Goal: Information Seeking & Learning: Understand process/instructions

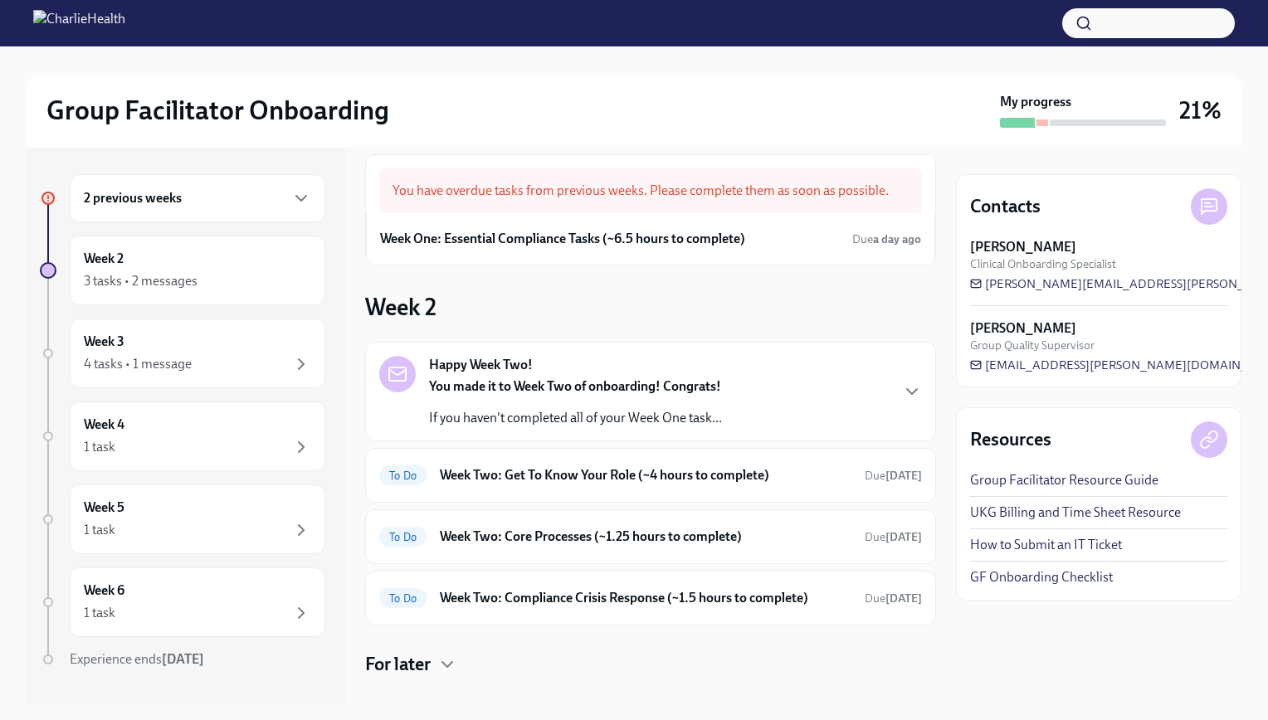
scroll to position [43, 0]
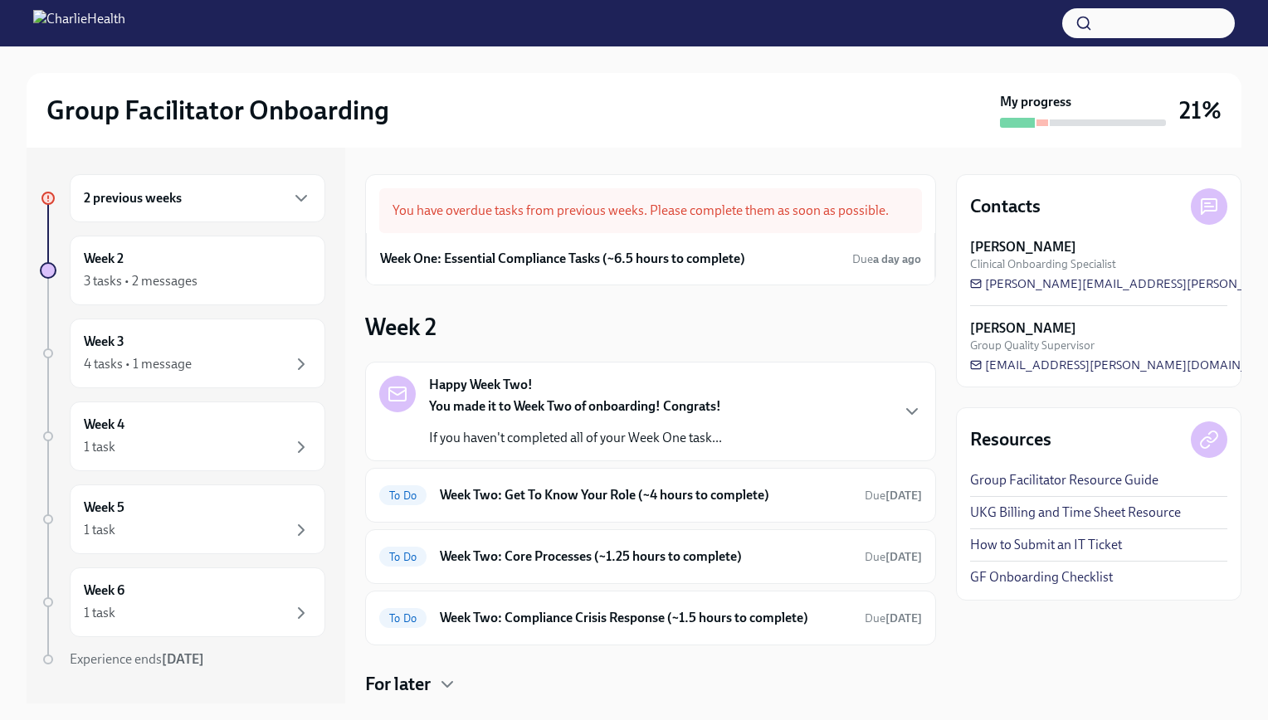
click at [682, 211] on div "You have overdue tasks from previous weeks. Please complete them as soon as pos…" at bounding box center [650, 210] width 543 height 45
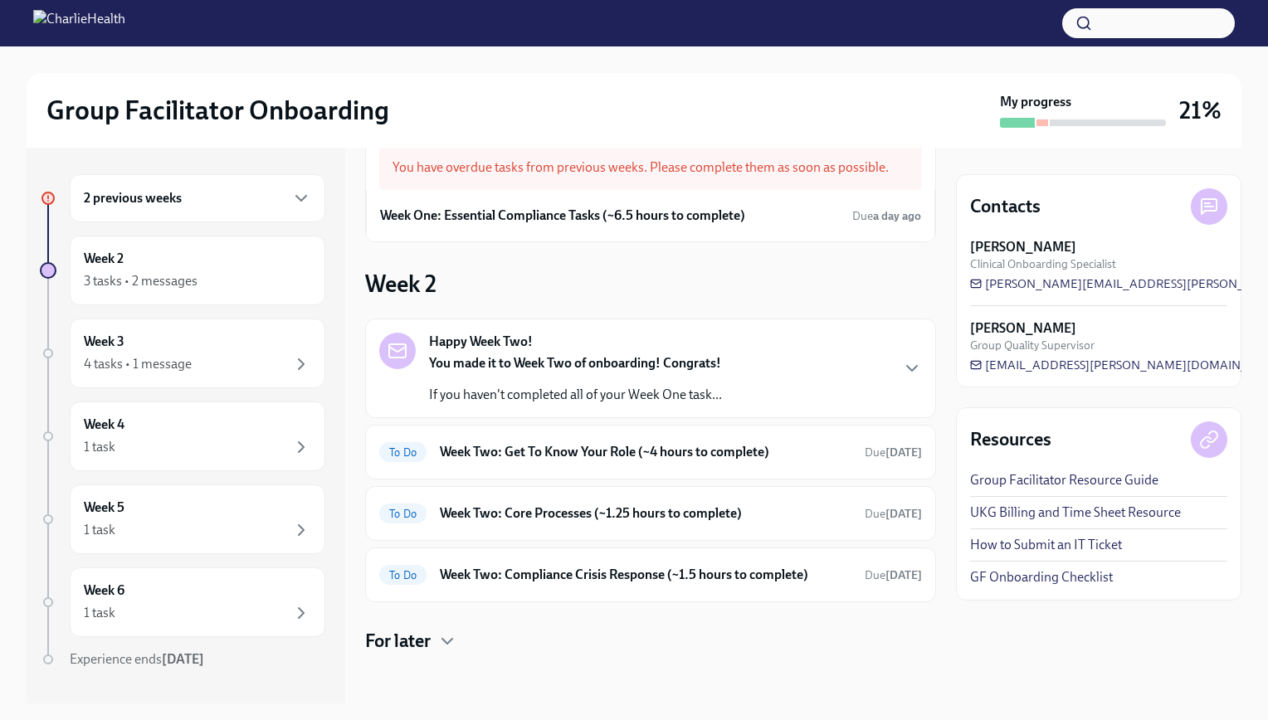
scroll to position [43, 0]
click at [671, 449] on h6 "Week Two: Get To Know Your Role (~4 hours to complete)" at bounding box center [645, 452] width 411 height 18
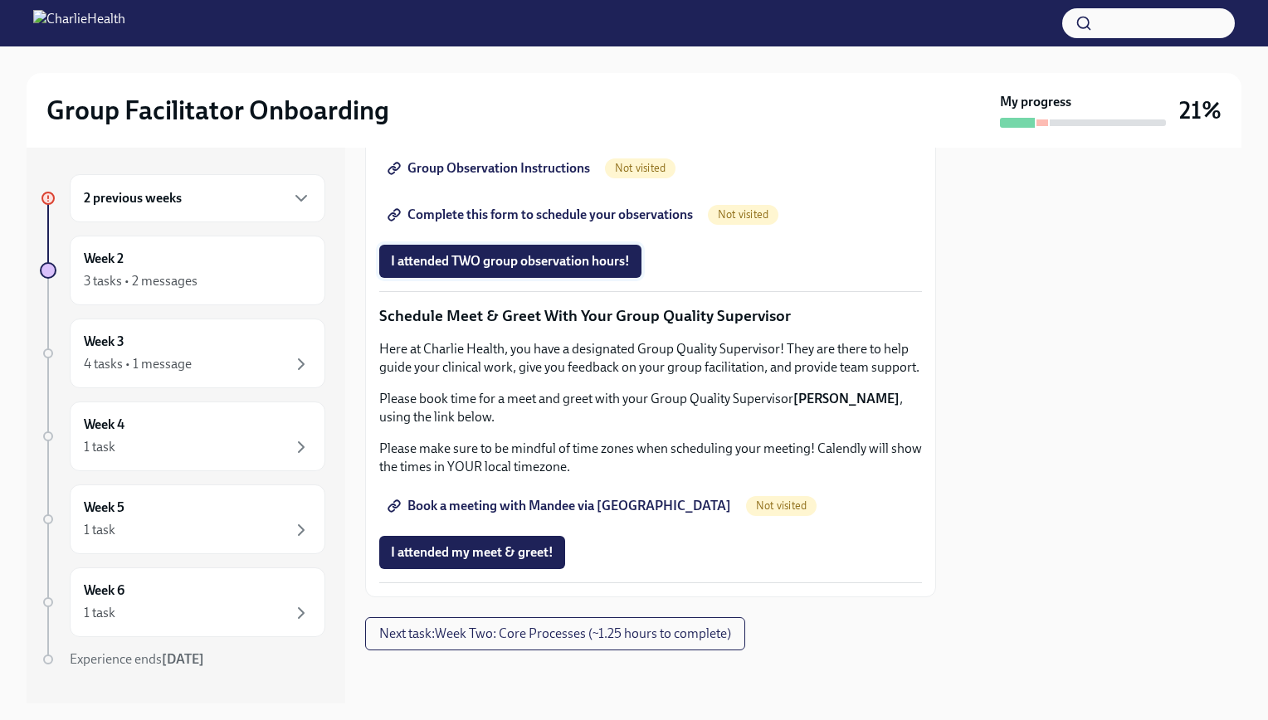
scroll to position [1374, 0]
click at [535, 177] on span "Group Observation Instructions" at bounding box center [490, 168] width 199 height 17
click at [655, 223] on span "Complete this form to schedule your observations" at bounding box center [542, 215] width 302 height 17
click at [553, 498] on span "Book a meeting with Mandee via Calendly" at bounding box center [561, 506] width 340 height 17
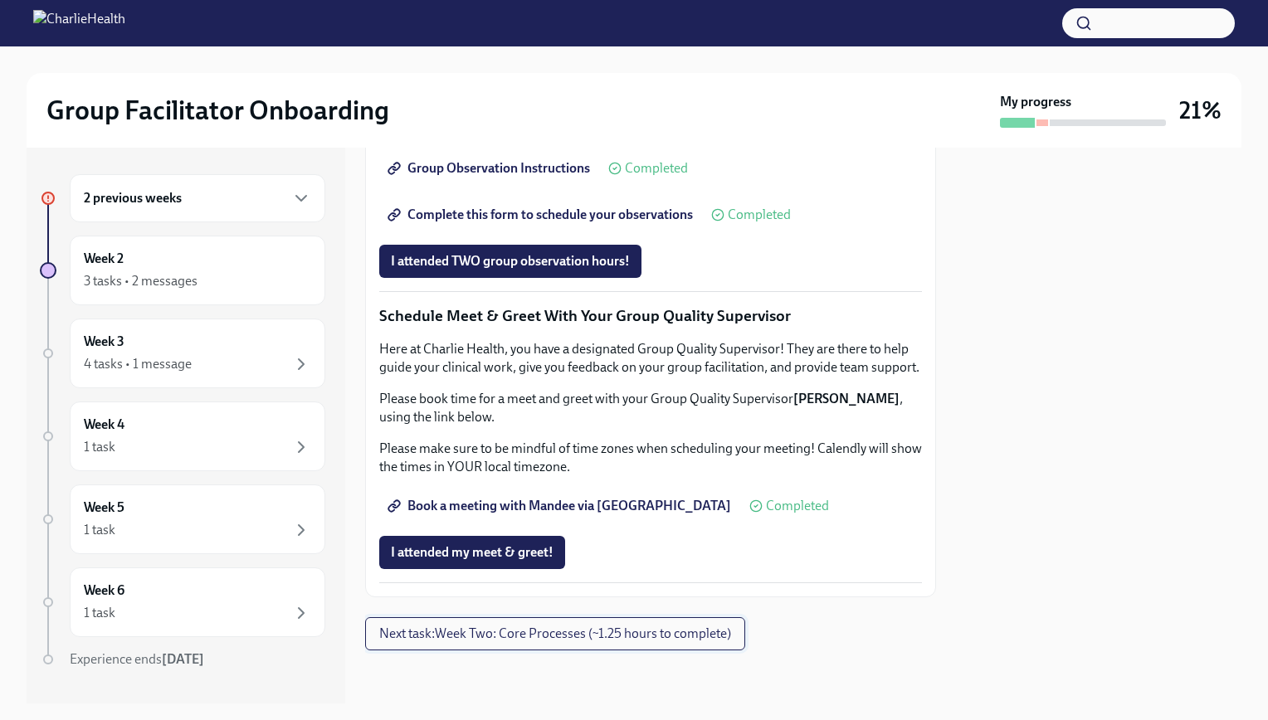
click at [594, 636] on span "Next task : Week Two: Core Processes (~1.25 hours to complete)" at bounding box center [555, 633] width 352 height 17
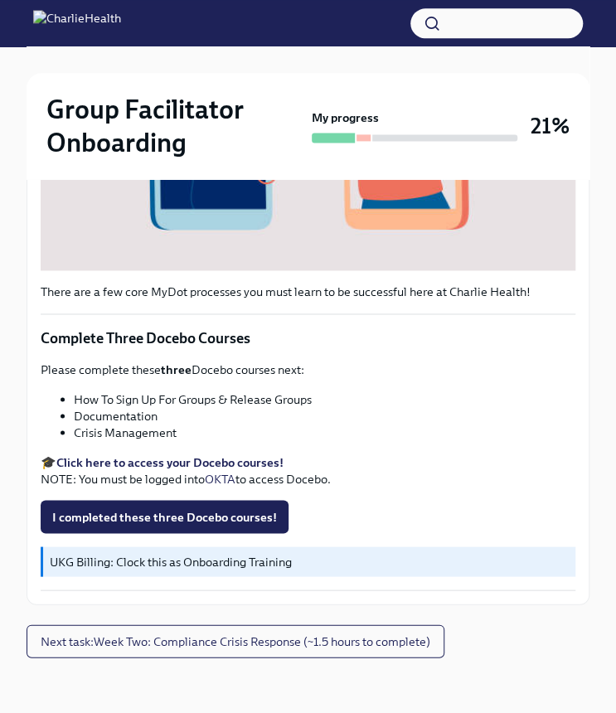
scroll to position [590, 0]
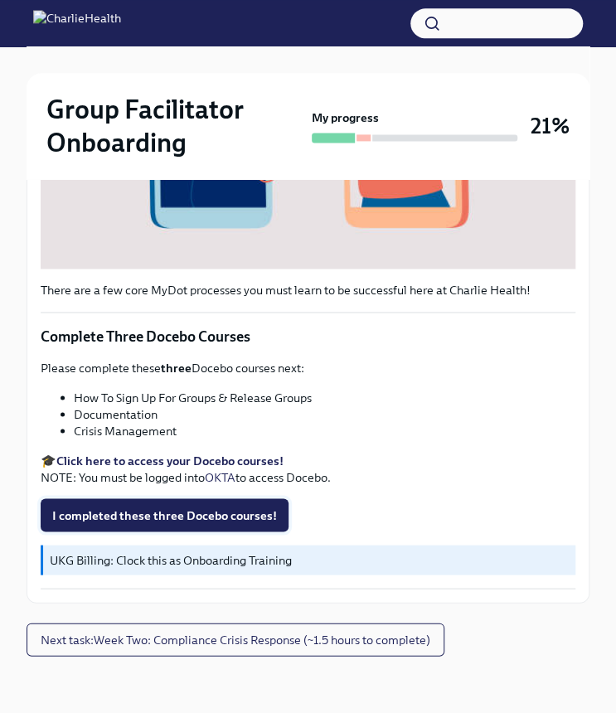
click at [231, 512] on span "I completed these three Docebo courses!" at bounding box center [164, 515] width 225 height 17
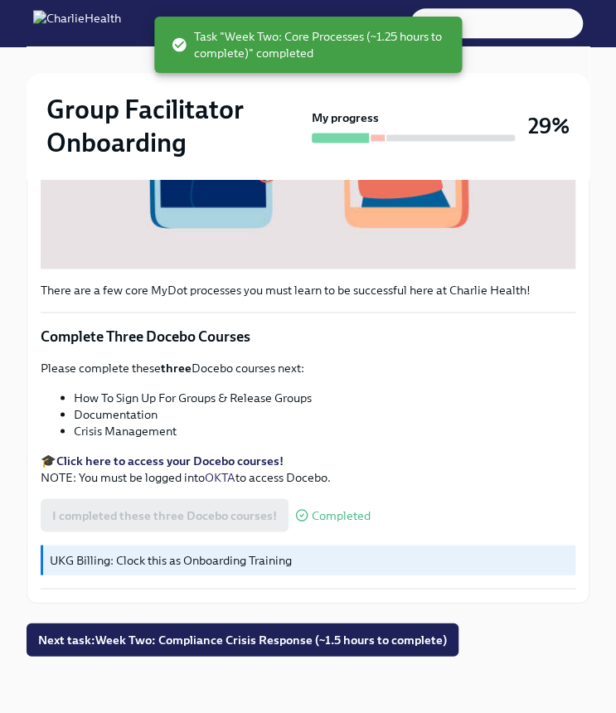
scroll to position [591, 0]
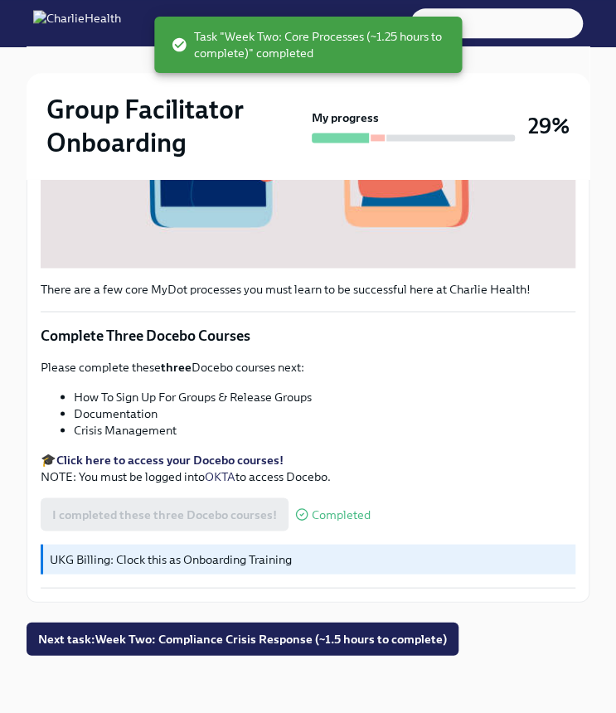
click at [340, 640] on span "Next task : Week Two: Compliance Crisis Response (~1.5 hours to complete)" at bounding box center [242, 638] width 409 height 17
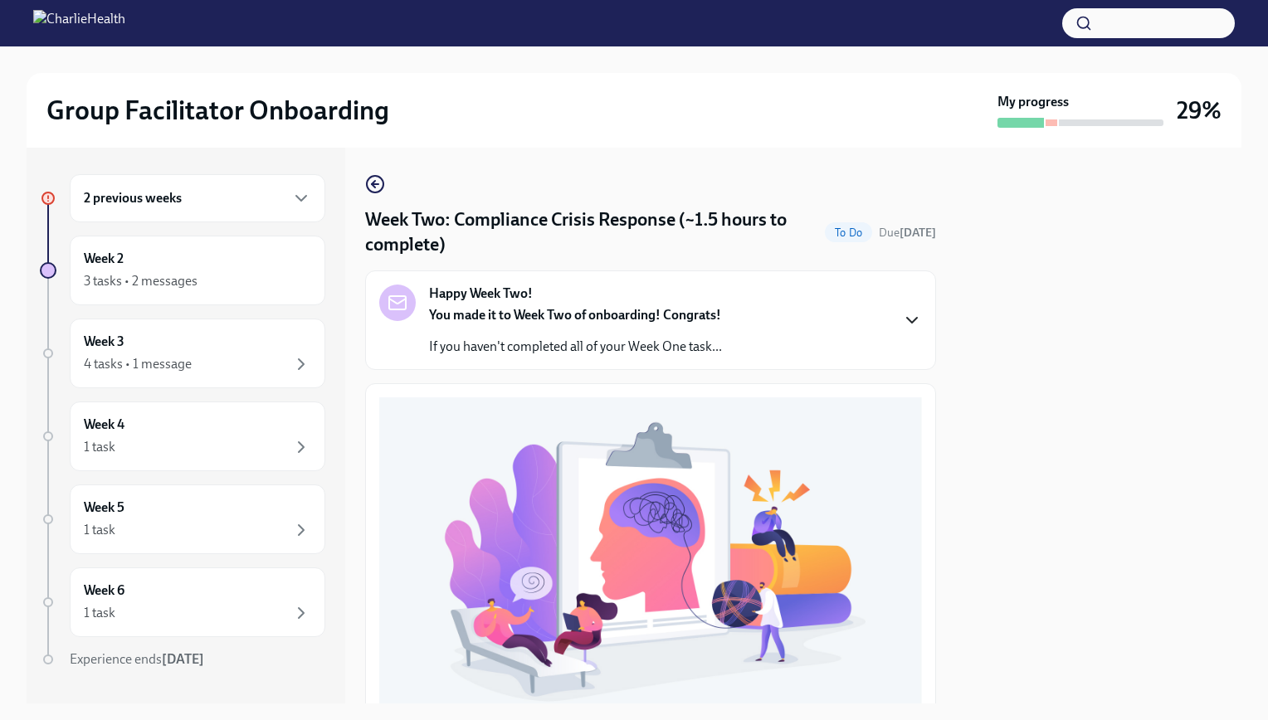
click at [907, 320] on icon "button" at bounding box center [912, 320] width 10 height 5
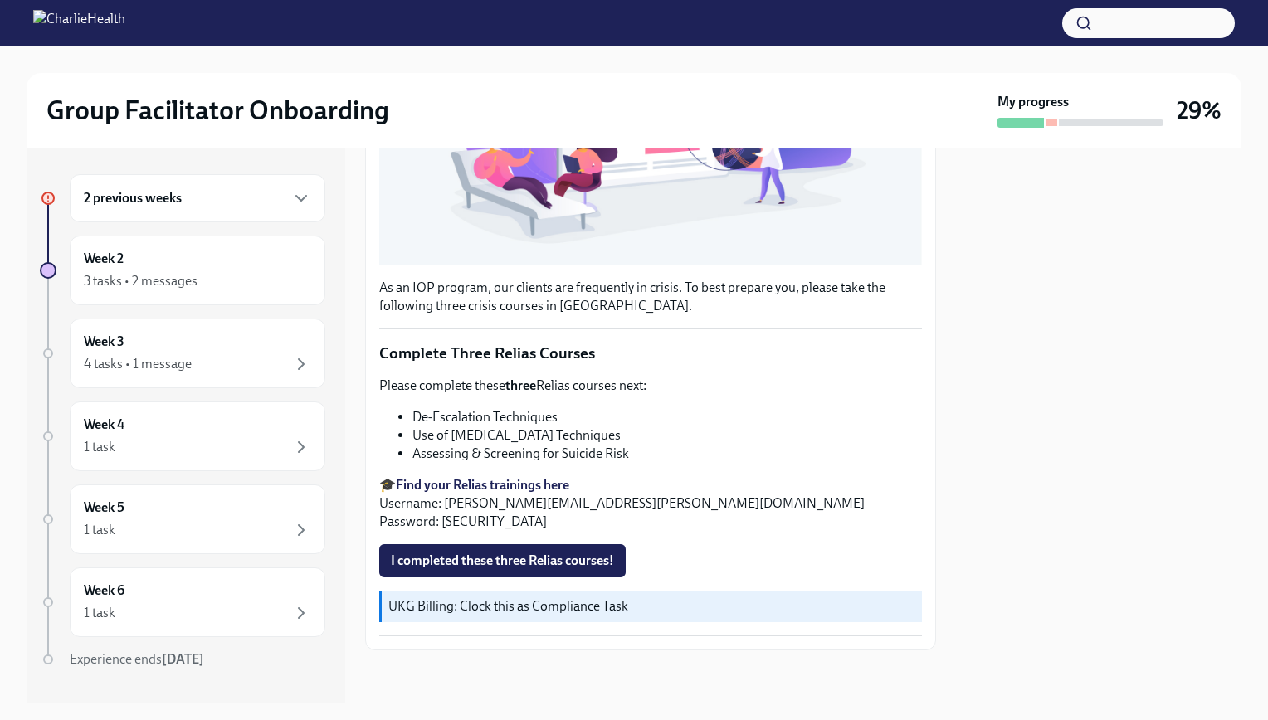
scroll to position [991, 0]
click at [172, 203] on h6 "2 previous weeks" at bounding box center [133, 198] width 98 height 18
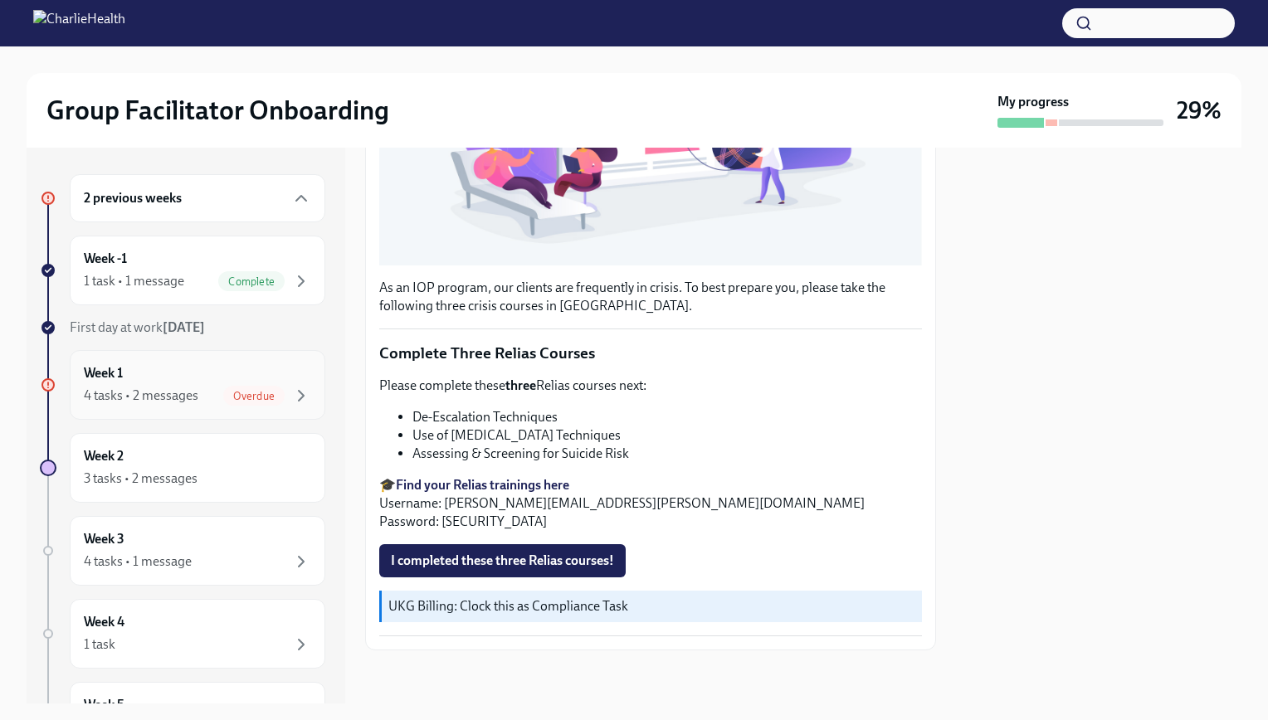
click at [191, 380] on div "Week 1 4 tasks • 2 messages Overdue" at bounding box center [197, 384] width 227 height 41
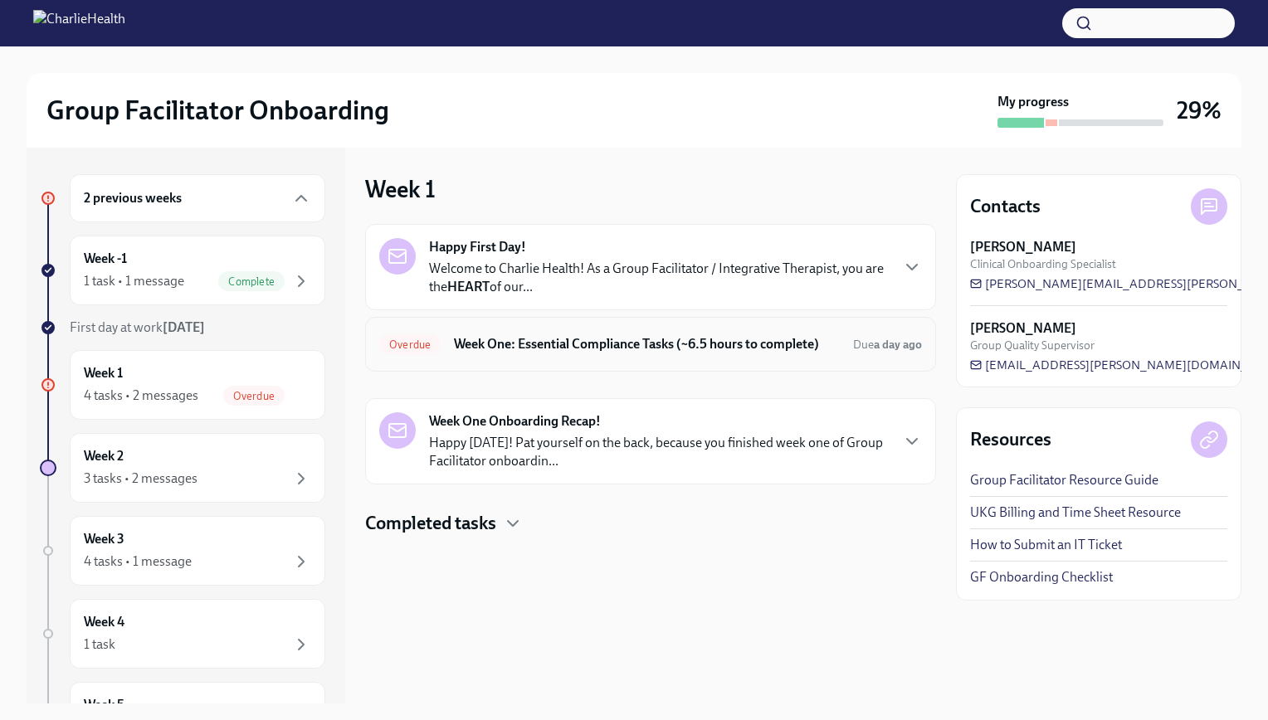
click at [630, 335] on div "Overdue Week One: Essential Compliance Tasks (~6.5 hours to complete) Due a day…" at bounding box center [650, 344] width 571 height 55
click at [630, 347] on h6 "Week One: Essential Compliance Tasks (~6.5 hours to complete)" at bounding box center [647, 344] width 386 height 18
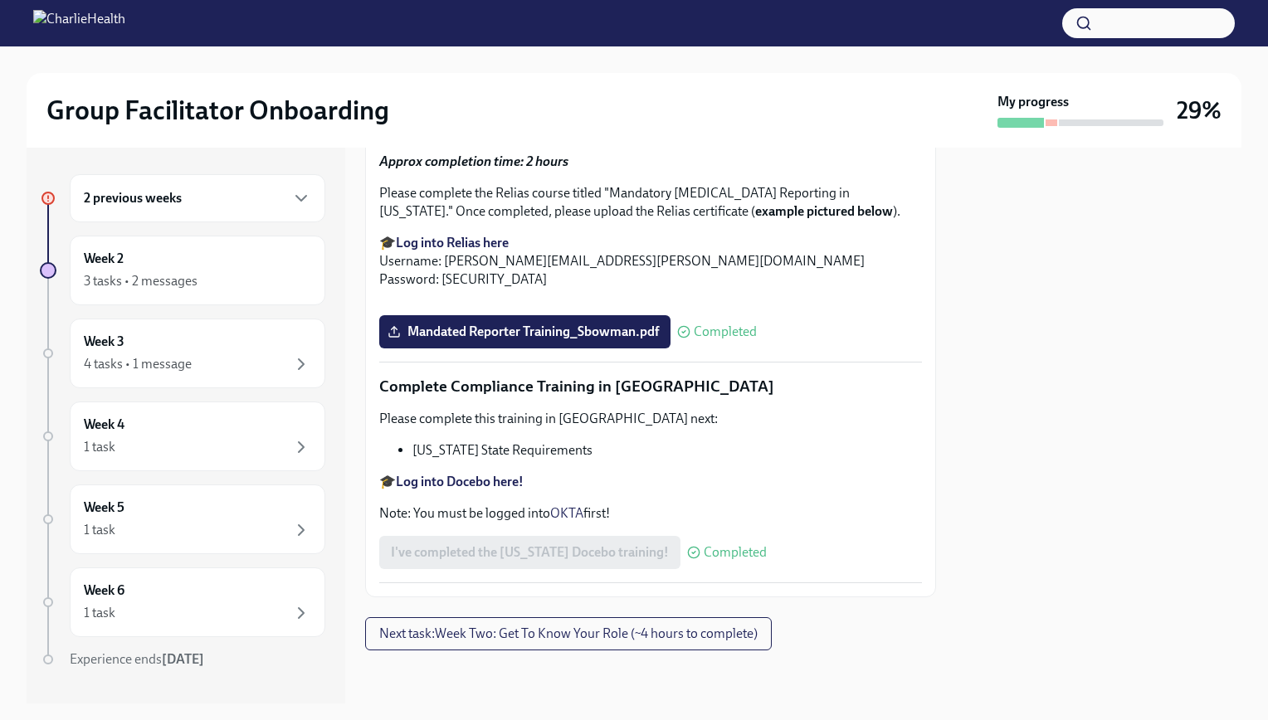
scroll to position [3539, 0]
click at [504, 633] on span "Next task : Week Two: Get To Know Your Role (~4 hours to complete)" at bounding box center [568, 633] width 378 height 17
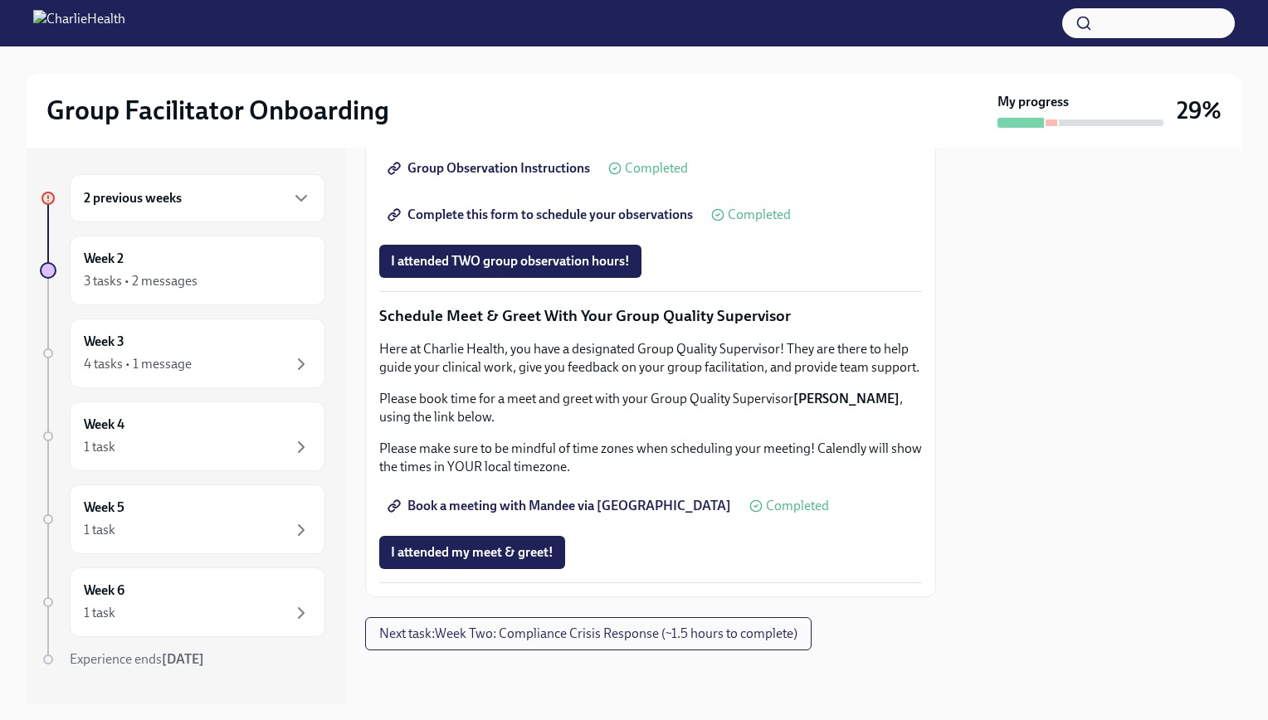
scroll to position [1540, 0]
click at [253, 279] on div "3 tasks • 2 messages" at bounding box center [197, 281] width 227 height 20
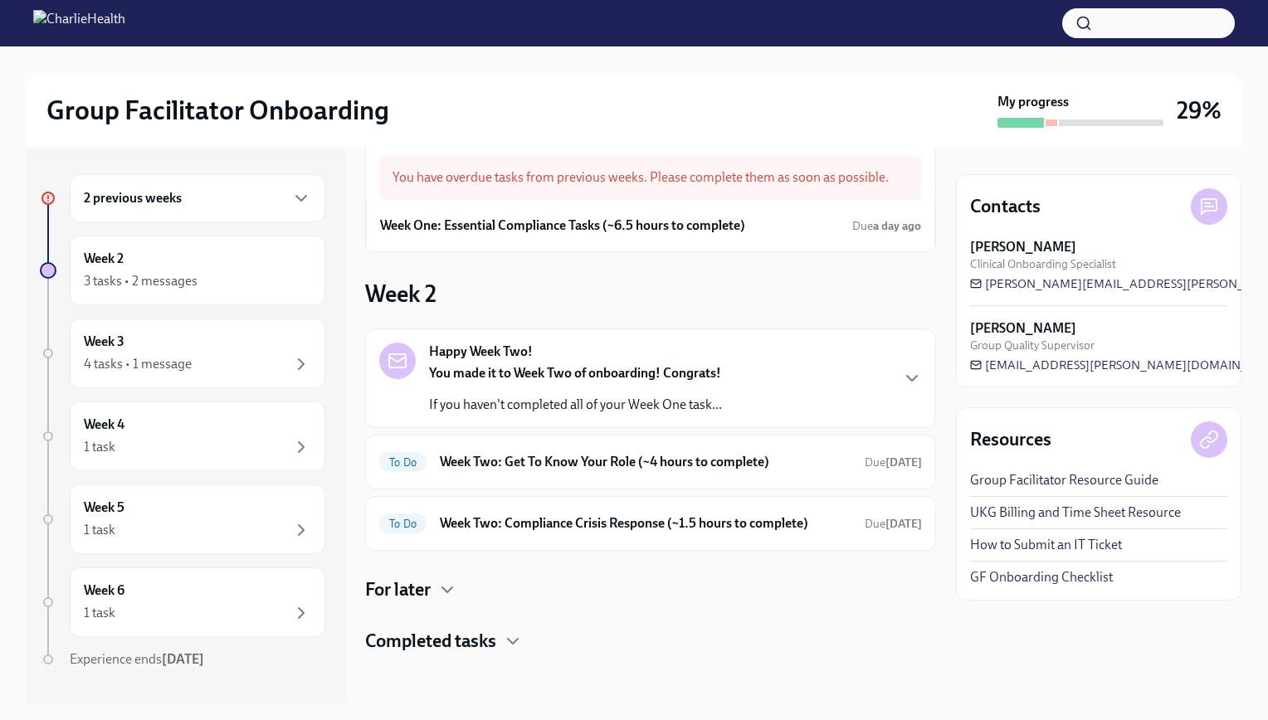
scroll to position [34, 0]
click at [664, 453] on h6 "Week Two: Get To Know Your Role (~4 hours to complete)" at bounding box center [645, 461] width 411 height 18
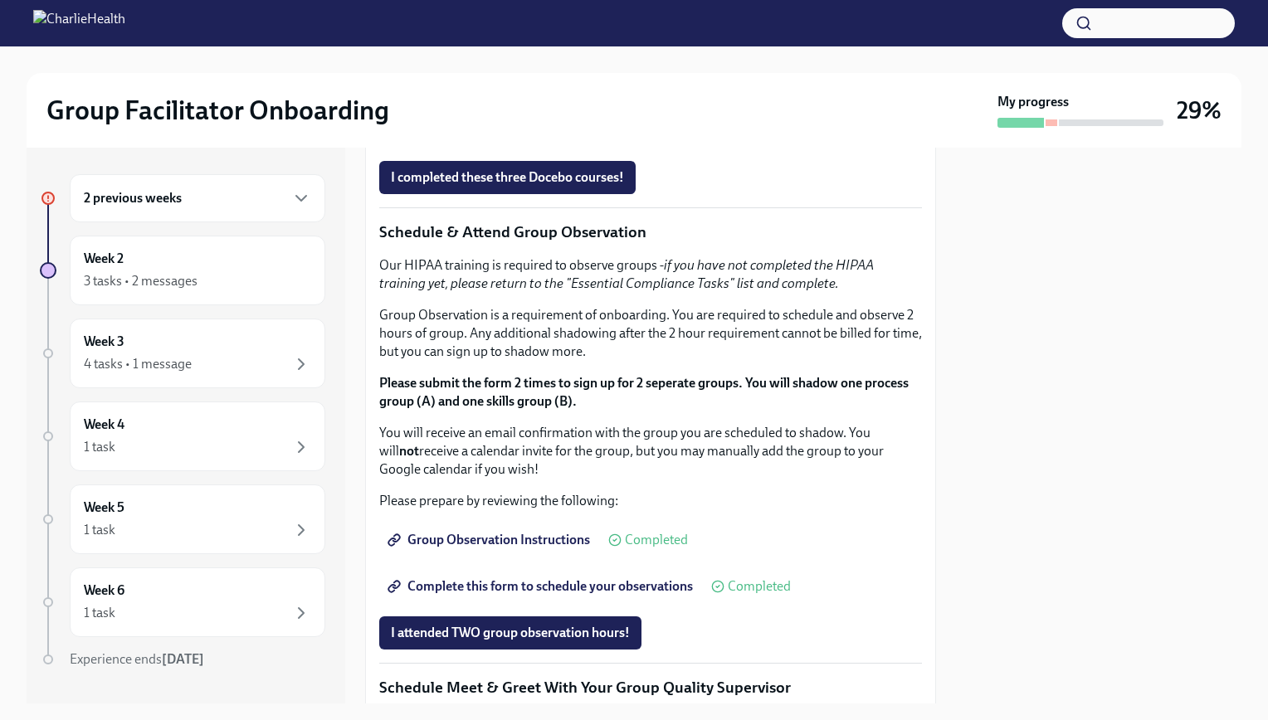
scroll to position [830, 0]
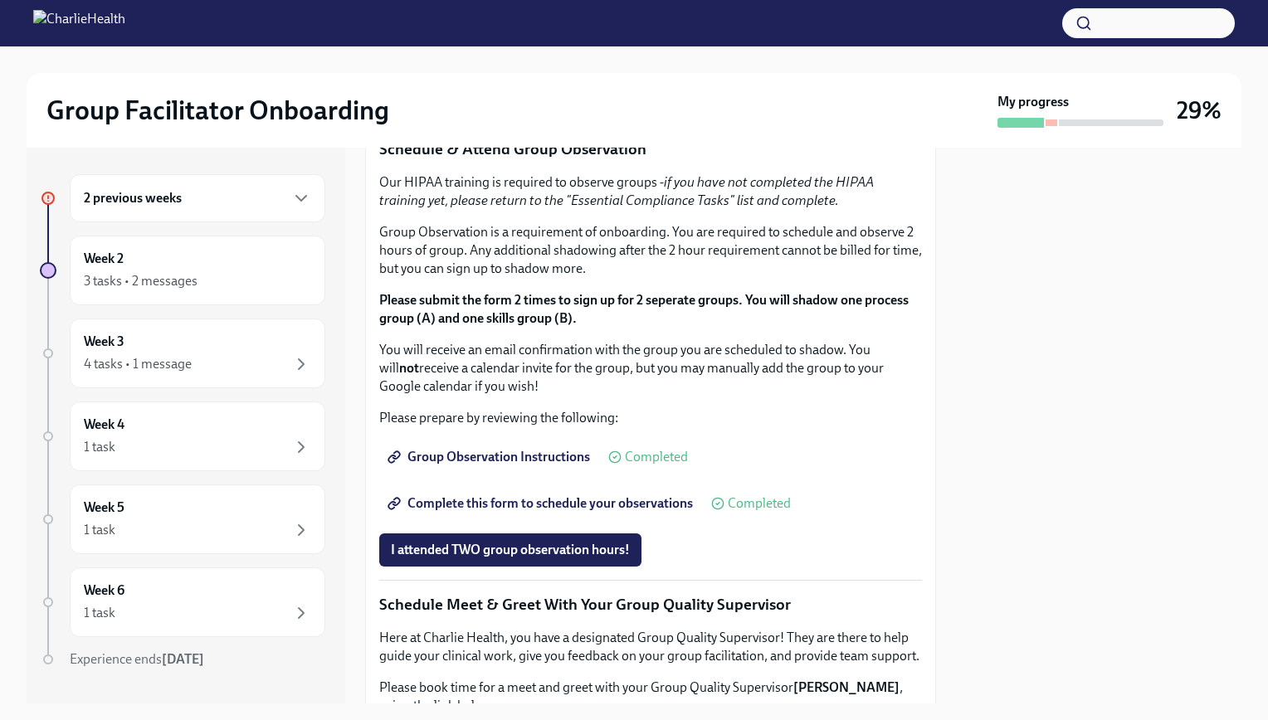
click at [247, 206] on div "2 previous weeks" at bounding box center [197, 198] width 227 height 20
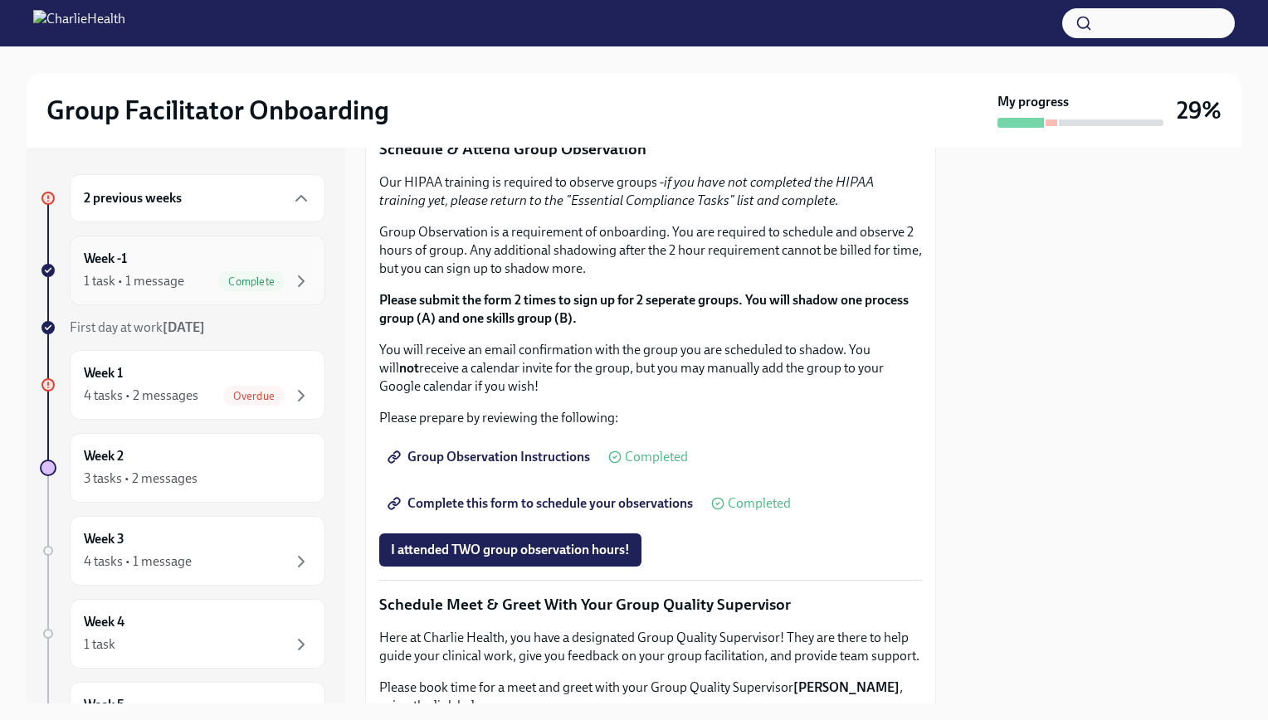
click at [251, 267] on div "Week -1 1 task • 1 message Complete" at bounding box center [197, 270] width 227 height 41
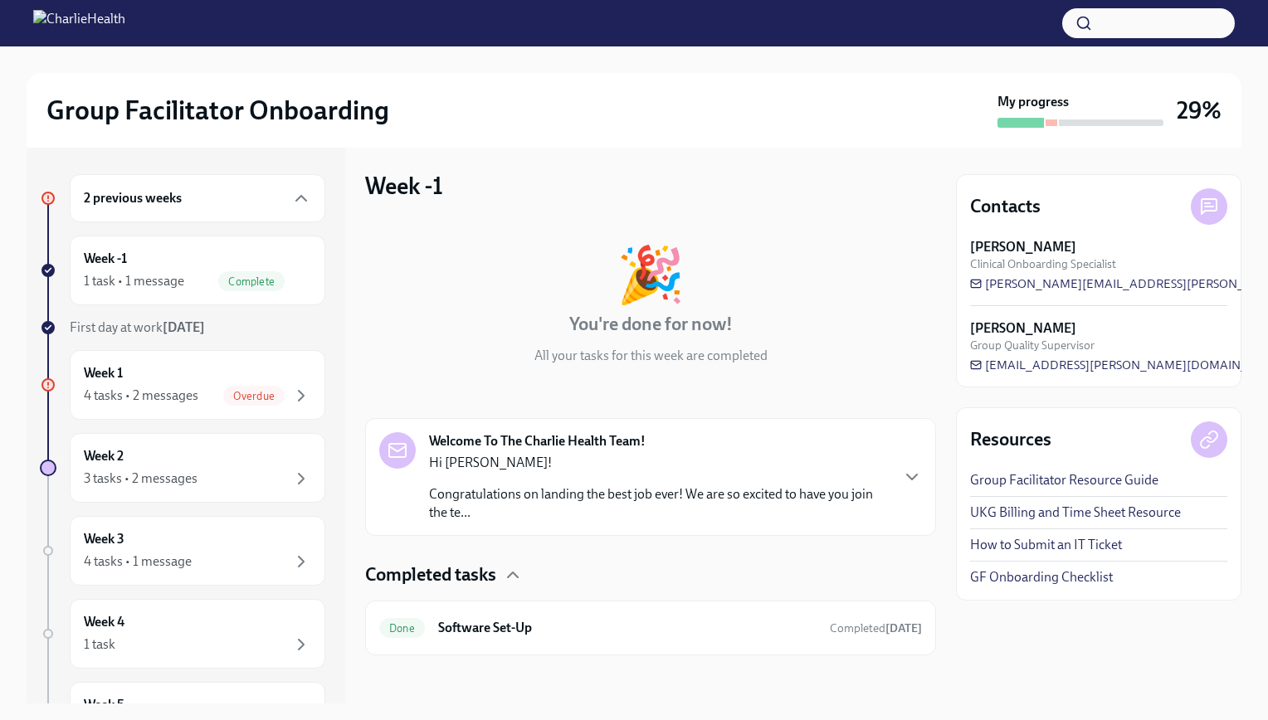
scroll to position [7, 0]
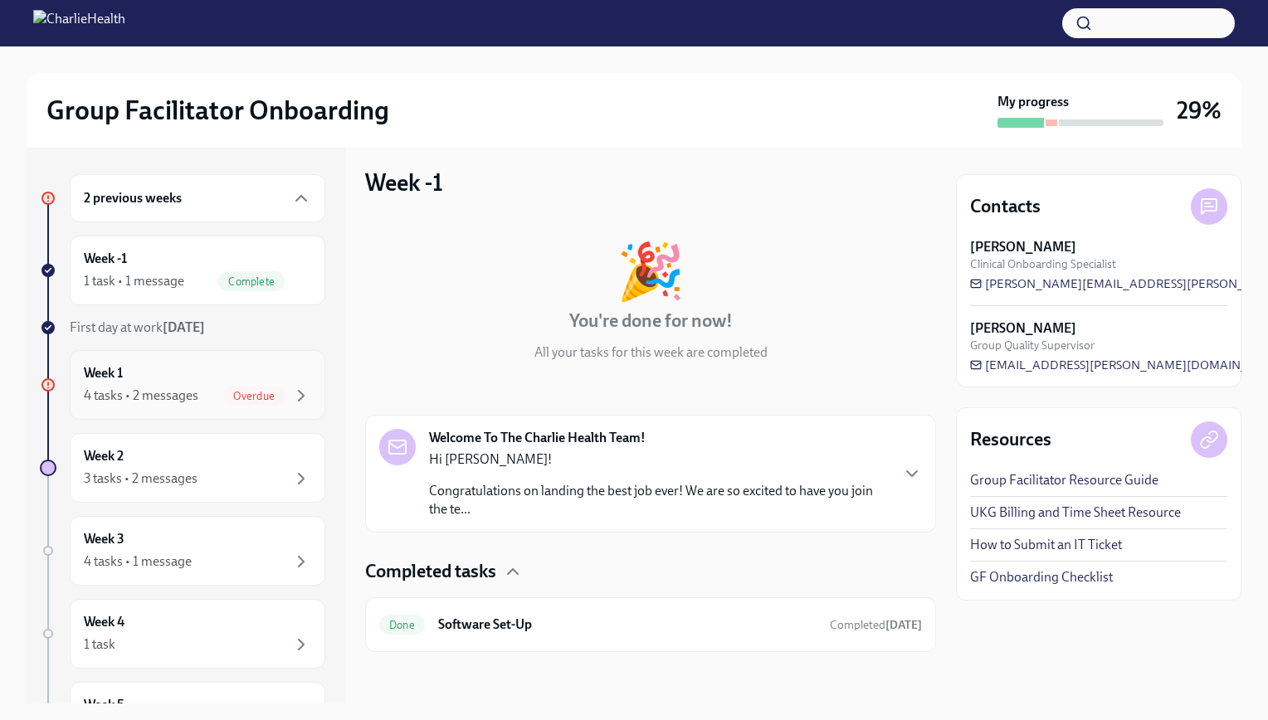
click at [259, 367] on div "Week 1 4 tasks • 2 messages Overdue" at bounding box center [197, 384] width 227 height 41
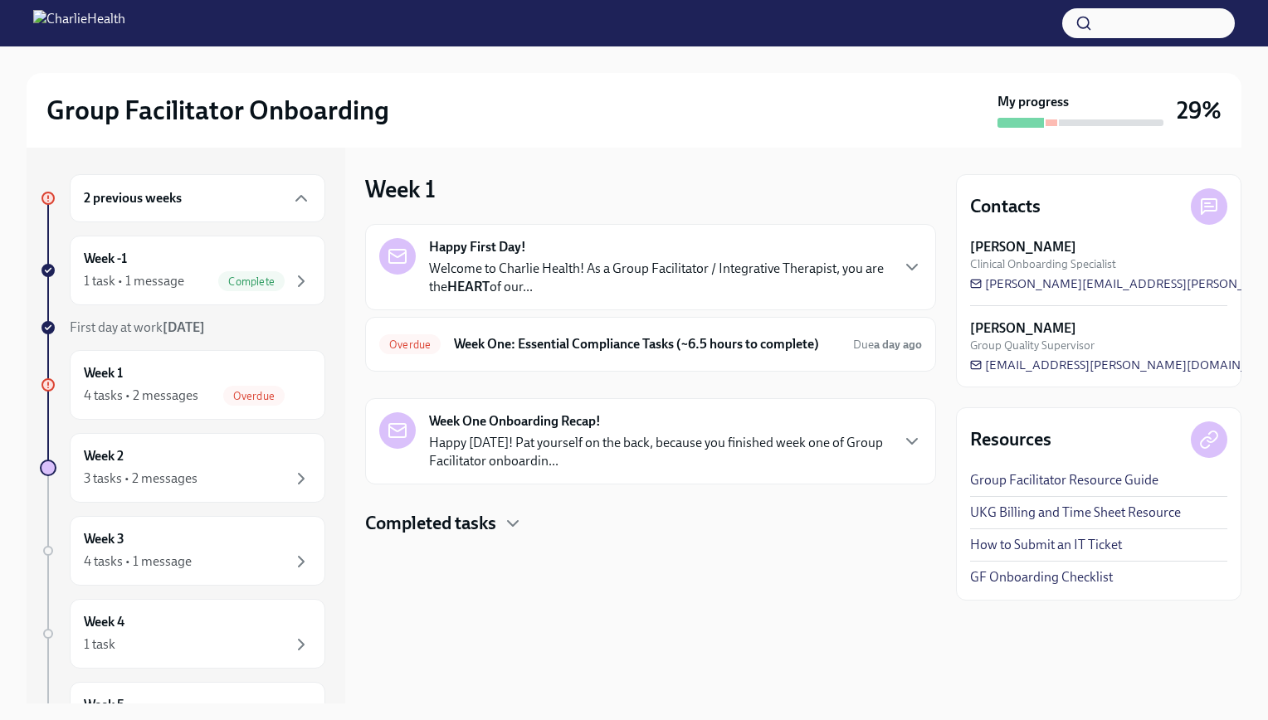
click at [655, 280] on p "Welcome to Charlie Health! As a Group Facilitator / Integrative Therapist, you …" at bounding box center [659, 278] width 460 height 37
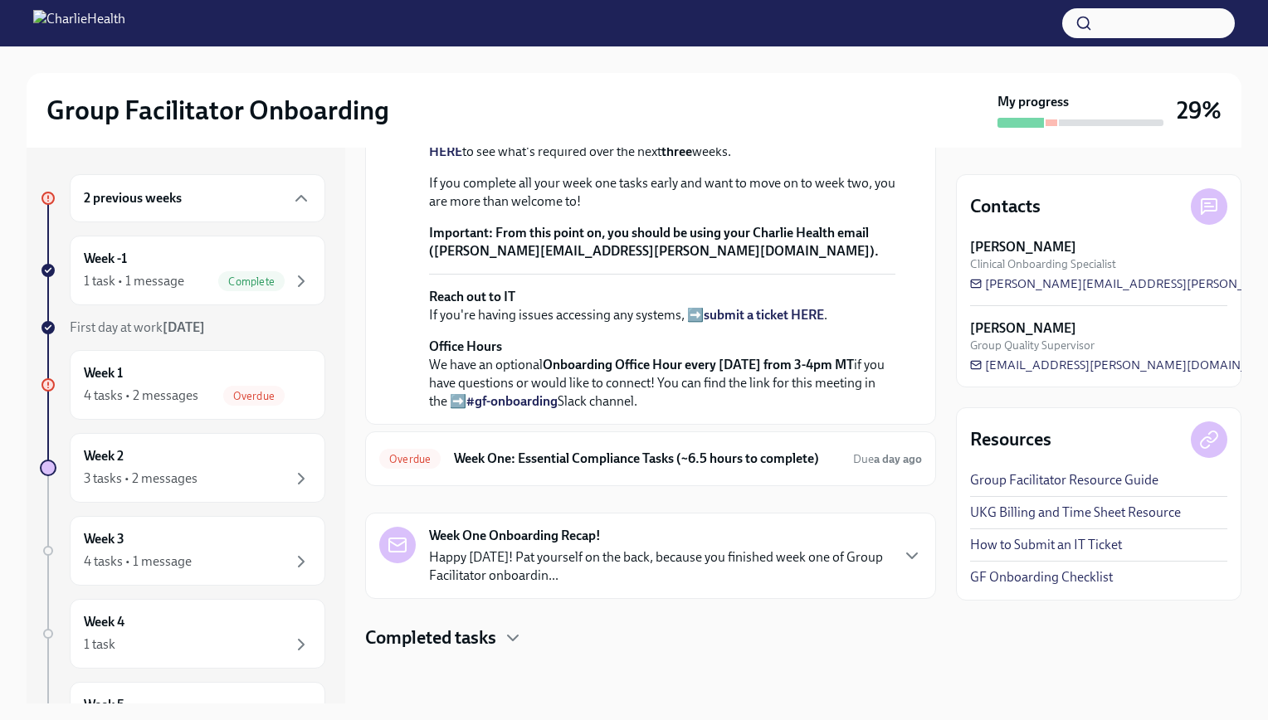
scroll to position [579, 0]
click at [665, 463] on h6 "Week One: Essential Compliance Tasks (~6.5 hours to complete)" at bounding box center [647, 459] width 386 height 18
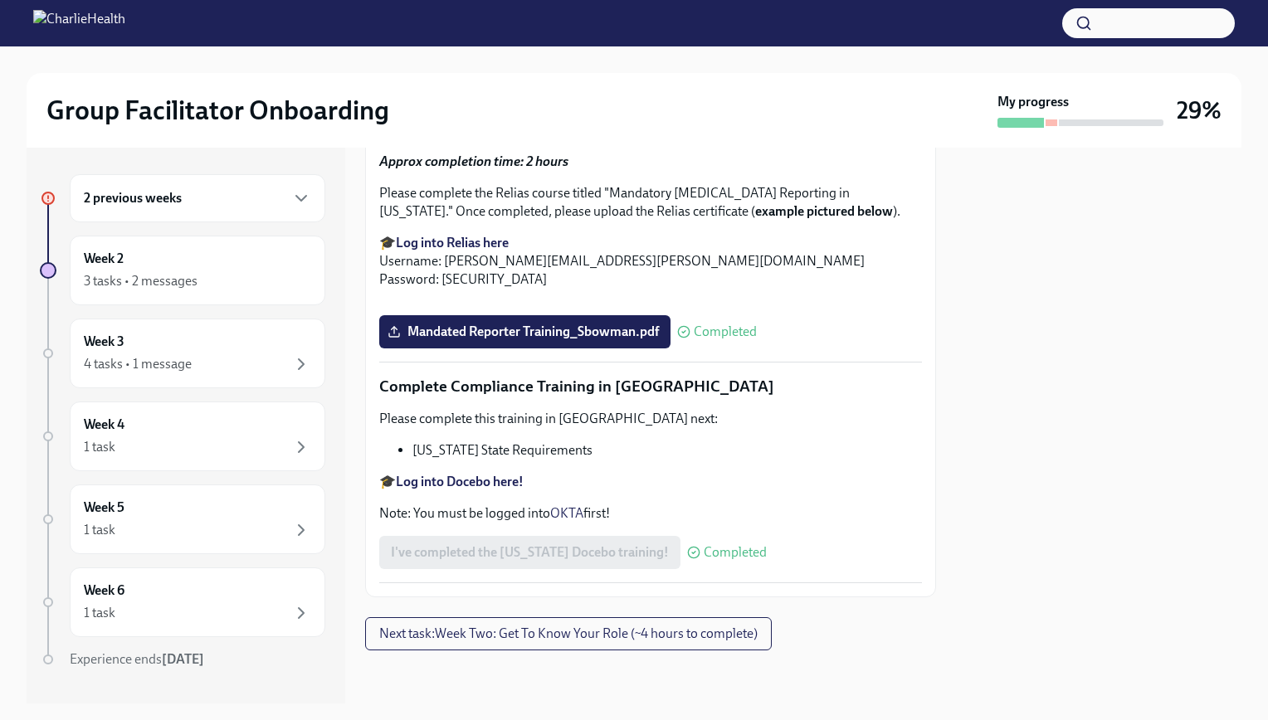
scroll to position [3539, 0]
click at [613, 637] on span "Next task : Week Two: Get To Know Your Role (~4 hours to complete)" at bounding box center [568, 633] width 378 height 17
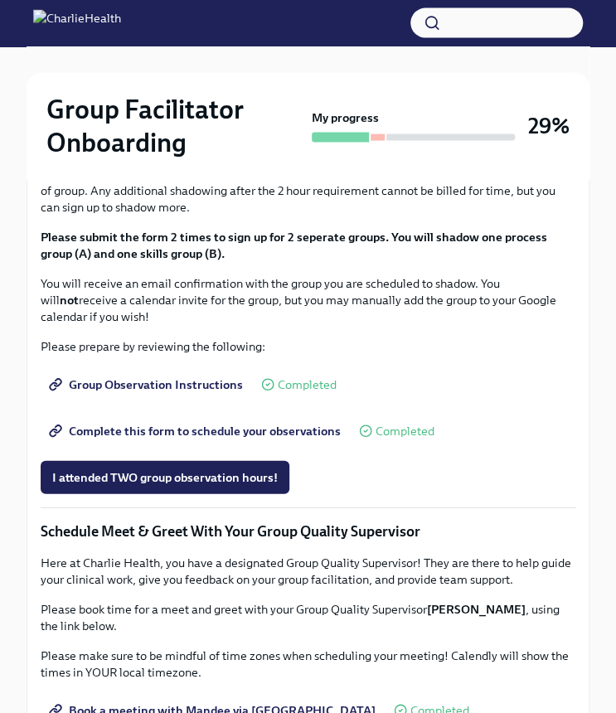
scroll to position [995, 0]
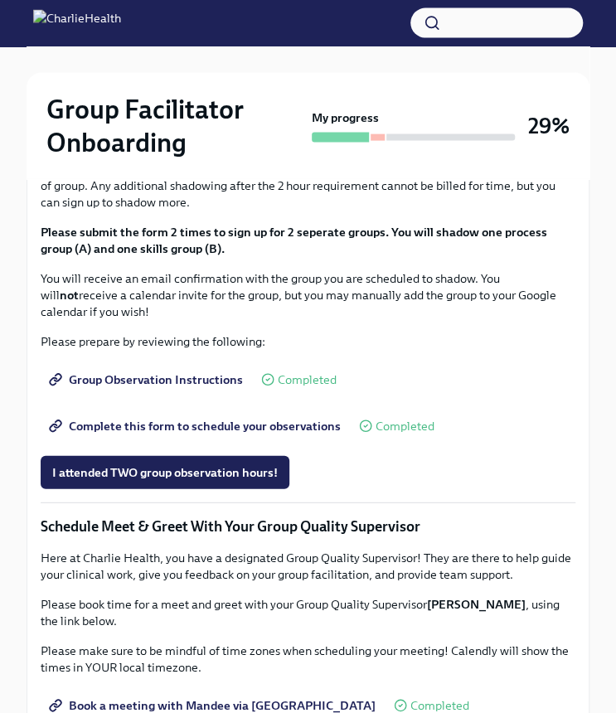
click at [276, 54] on button "I completed these three Docebo courses!" at bounding box center [165, 37] width 248 height 33
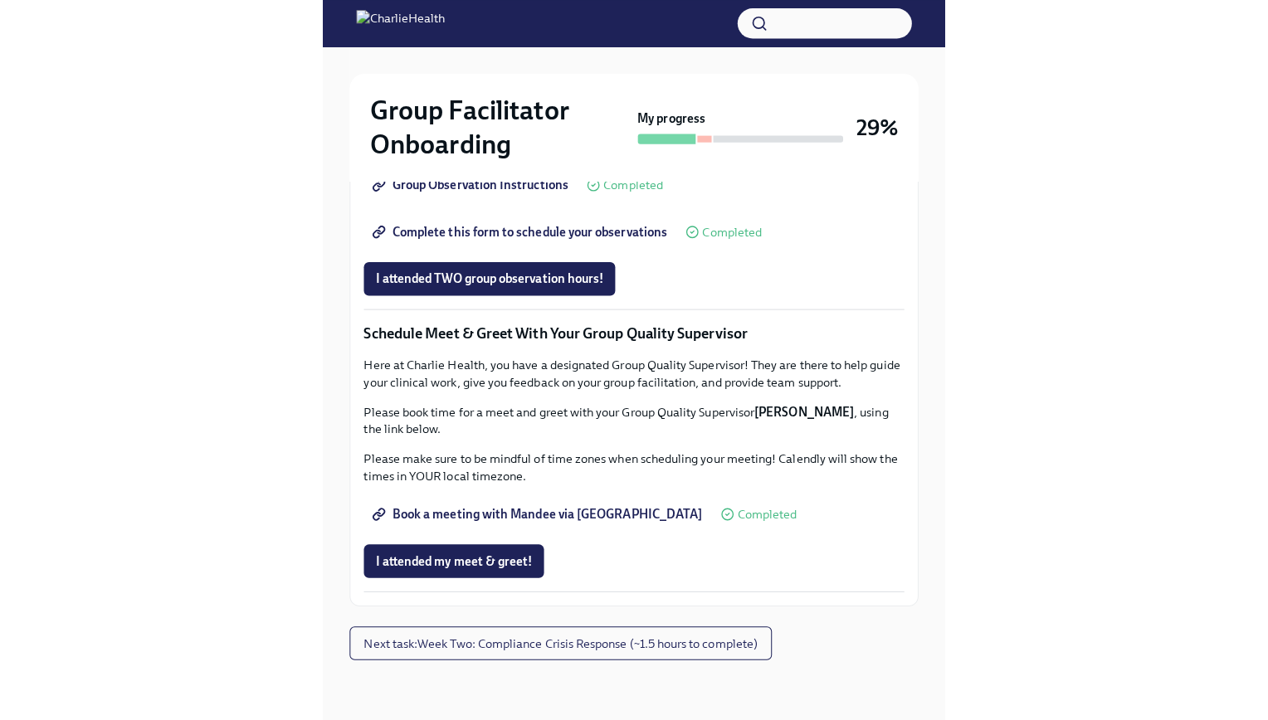
scroll to position [0, 0]
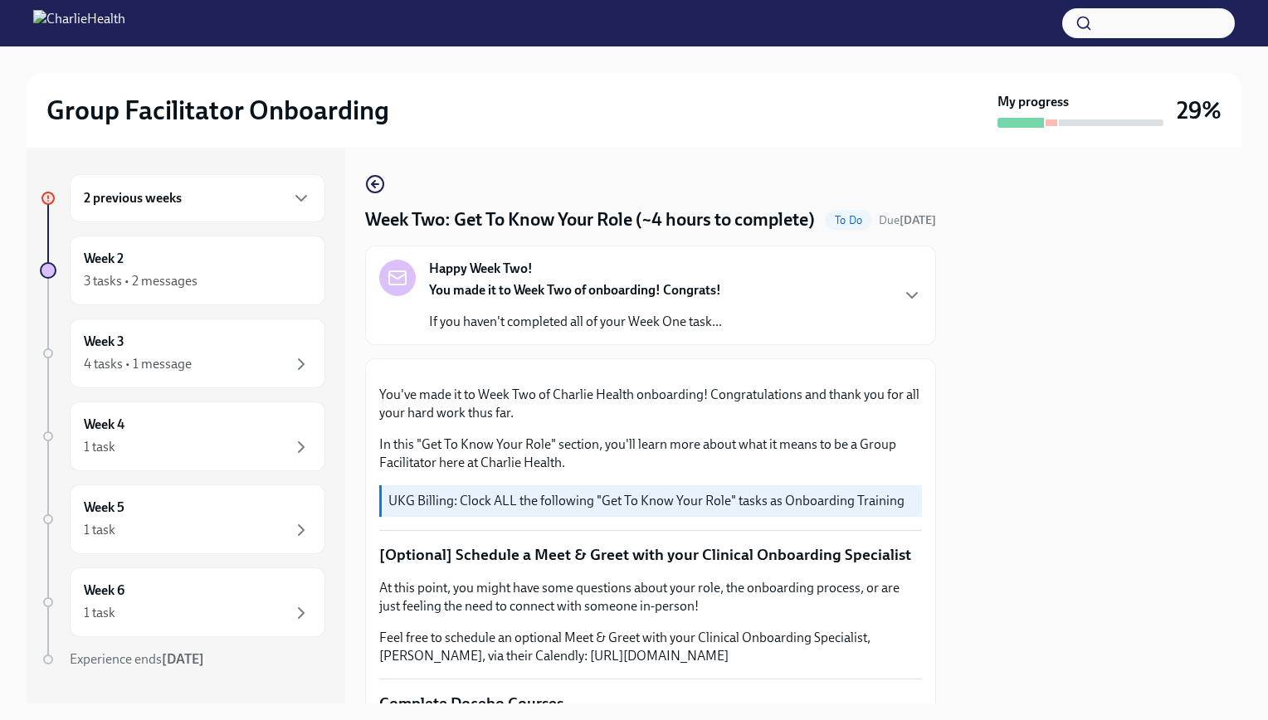
click at [596, 0] on div at bounding box center [634, 23] width 1268 height 46
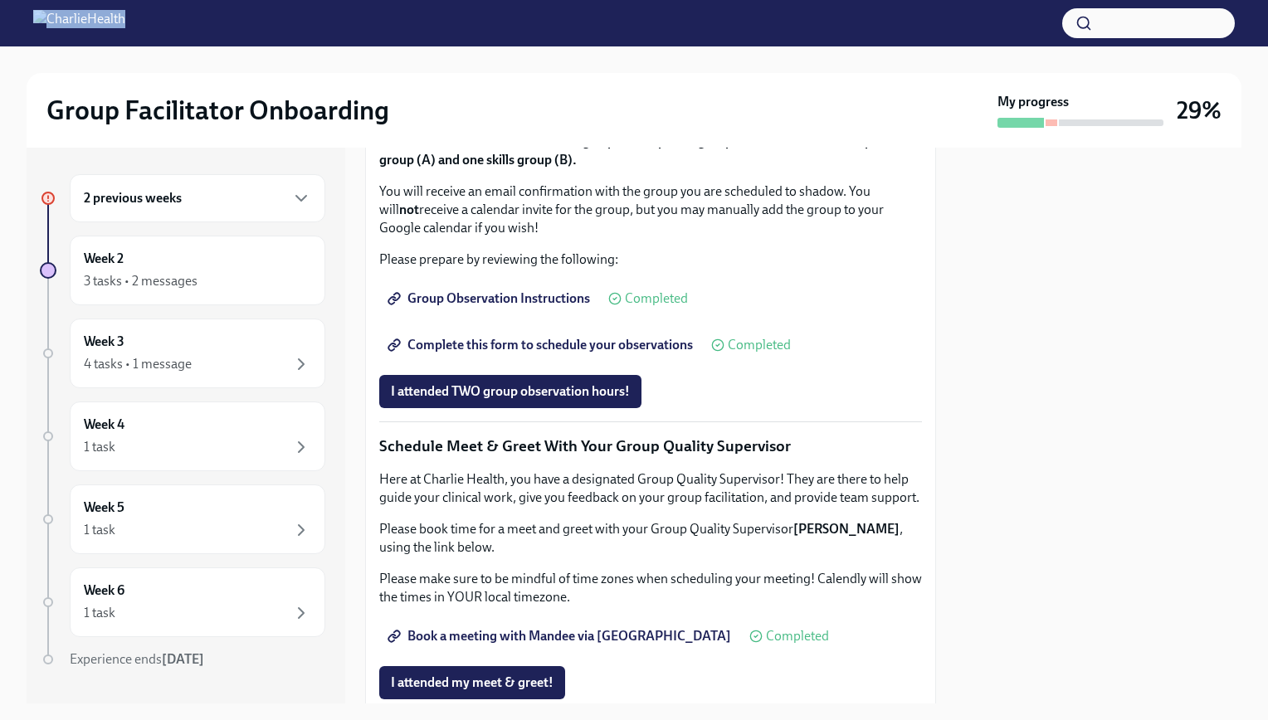
scroll to position [986, 0]
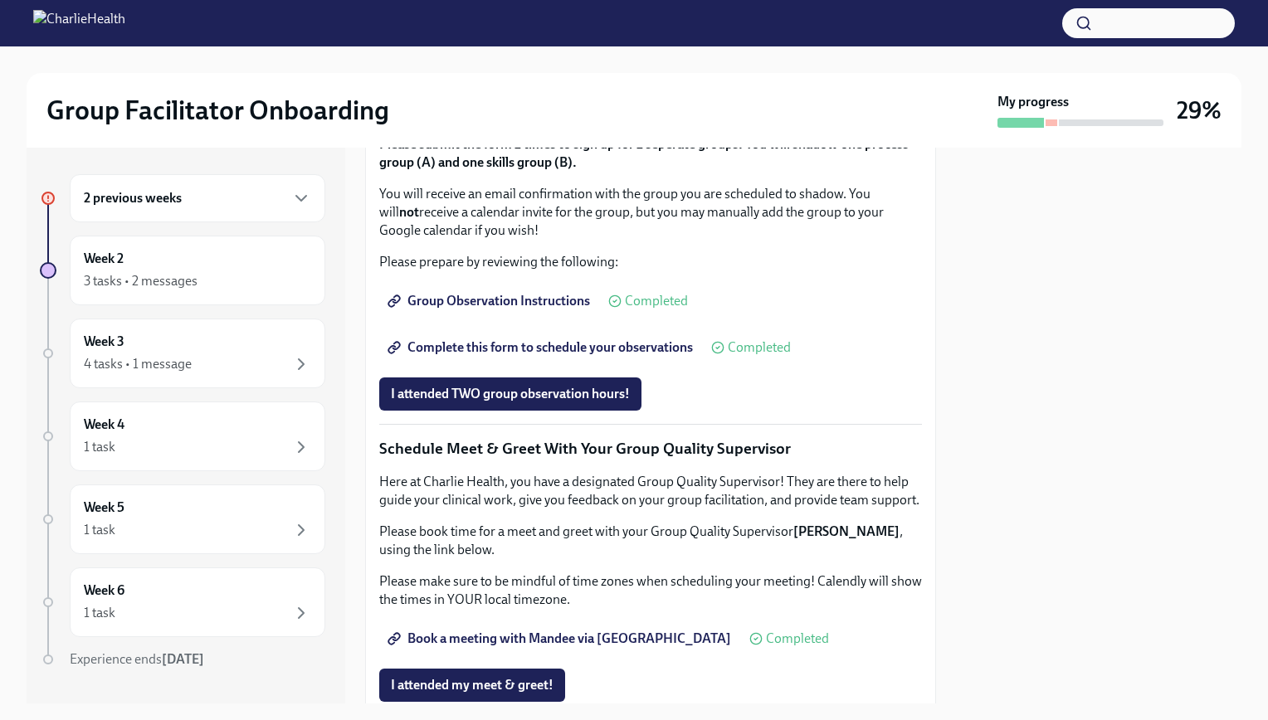
drag, startPoint x: 936, startPoint y: 479, endPoint x: 937, endPoint y: 498, distance: 18.3
click at [937, 498] on div "2 previous weeks Week 2 3 tasks • 2 messages Week 3 4 tasks • 1 message Week 4 …" at bounding box center [634, 426] width 1214 height 556
drag, startPoint x: 937, startPoint y: 498, endPoint x: 1039, endPoint y: 321, distance: 204.0
click at [1039, 321] on div at bounding box center [1098, 426] width 285 height 556
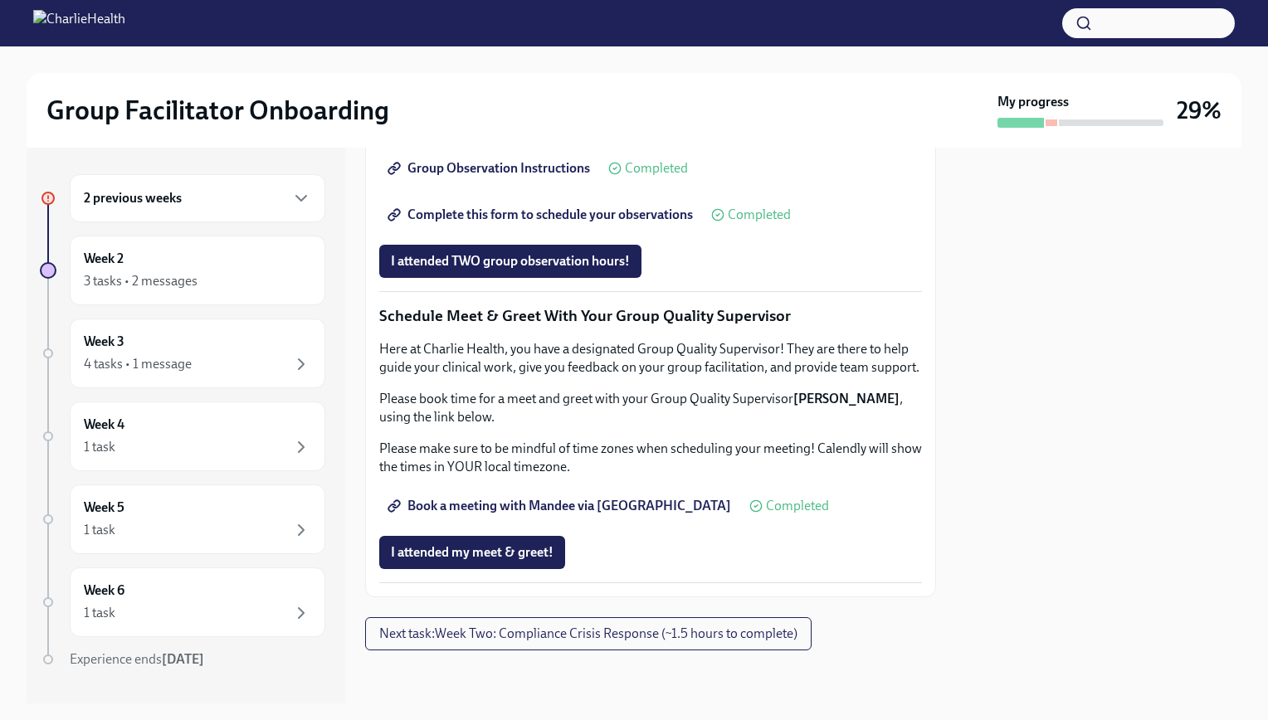
scroll to position [1540, 0]
click at [684, 643] on button "Next task : Week Two: Compliance Crisis Response (~1.5 hours to complete)" at bounding box center [588, 633] width 446 height 33
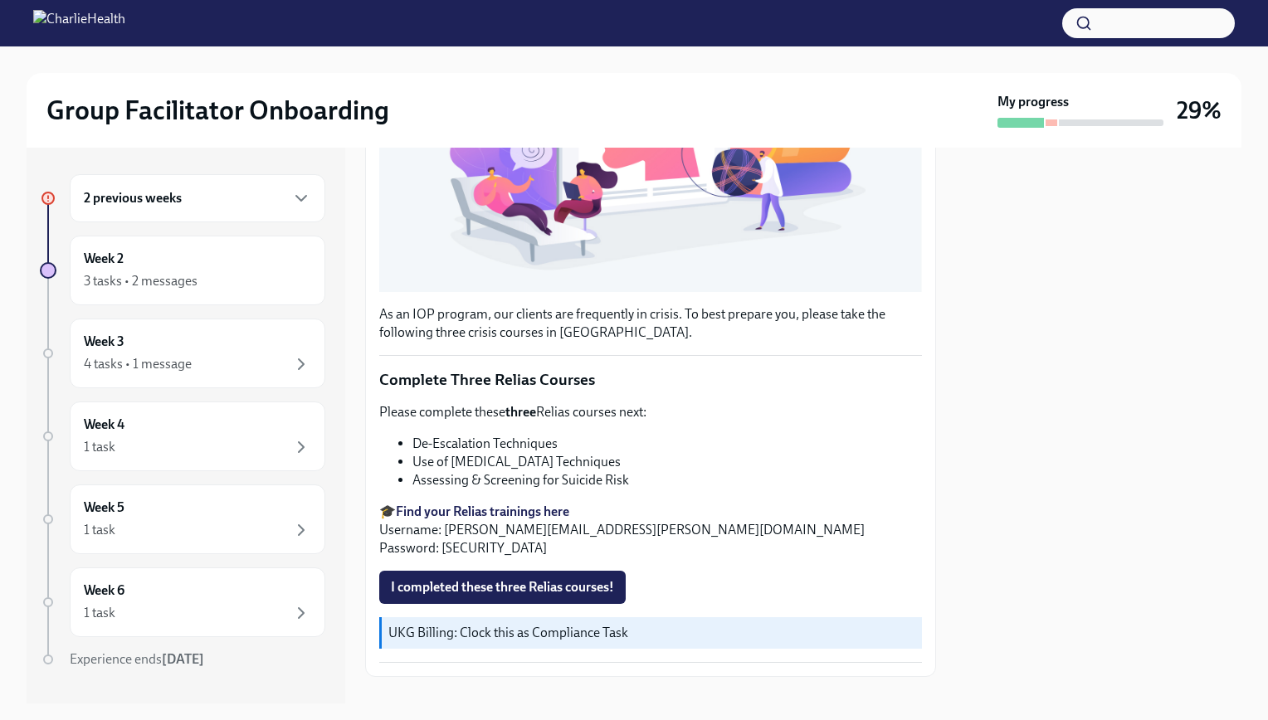
scroll to position [440, 0]
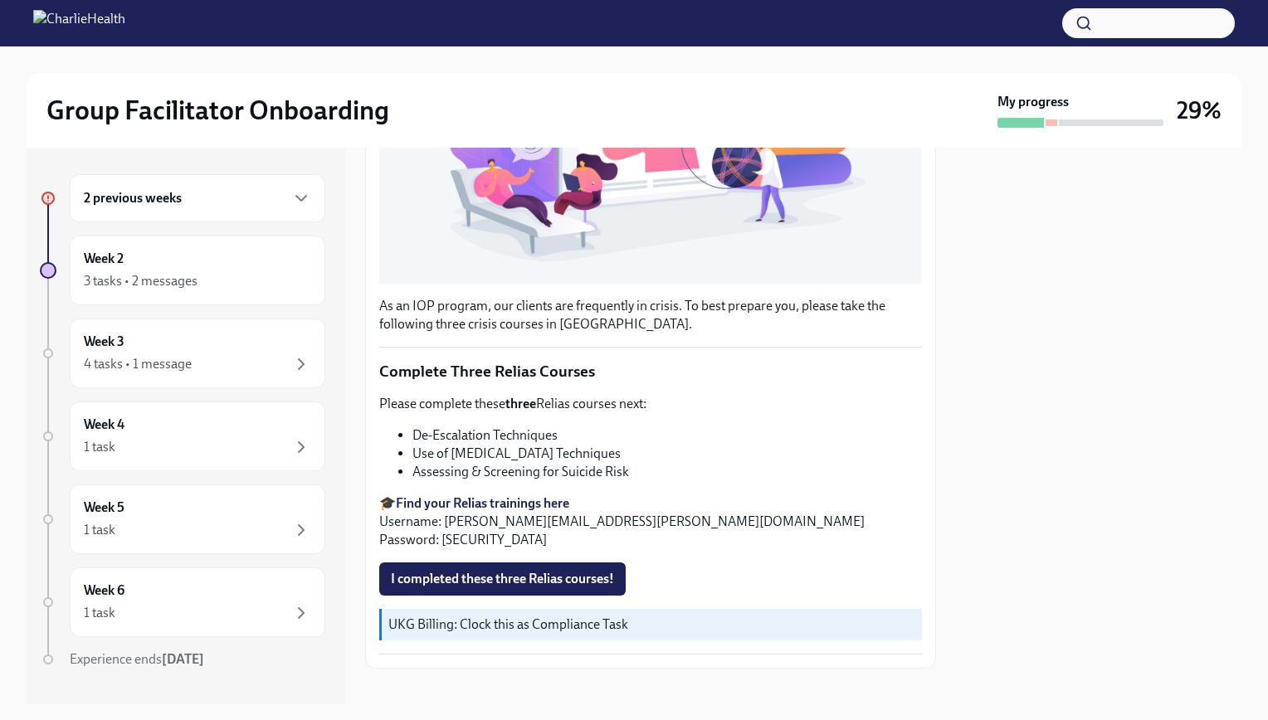
click at [546, 497] on strong "Find your Relias trainings here" at bounding box center [482, 503] width 173 height 16
drag, startPoint x: 622, startPoint y: 447, endPoint x: 409, endPoint y: 451, distance: 213.2
click at [409, 451] on ul "De-Escalation Techniques Use of Crisis Intervention Techniques Assessing & Scre…" at bounding box center [650, 453] width 543 height 55
drag, startPoint x: 409, startPoint y: 451, endPoint x: 435, endPoint y: 455, distance: 25.9
click at [435, 455] on li "Use of Crisis Intervention Techniques" at bounding box center [666, 454] width 509 height 18
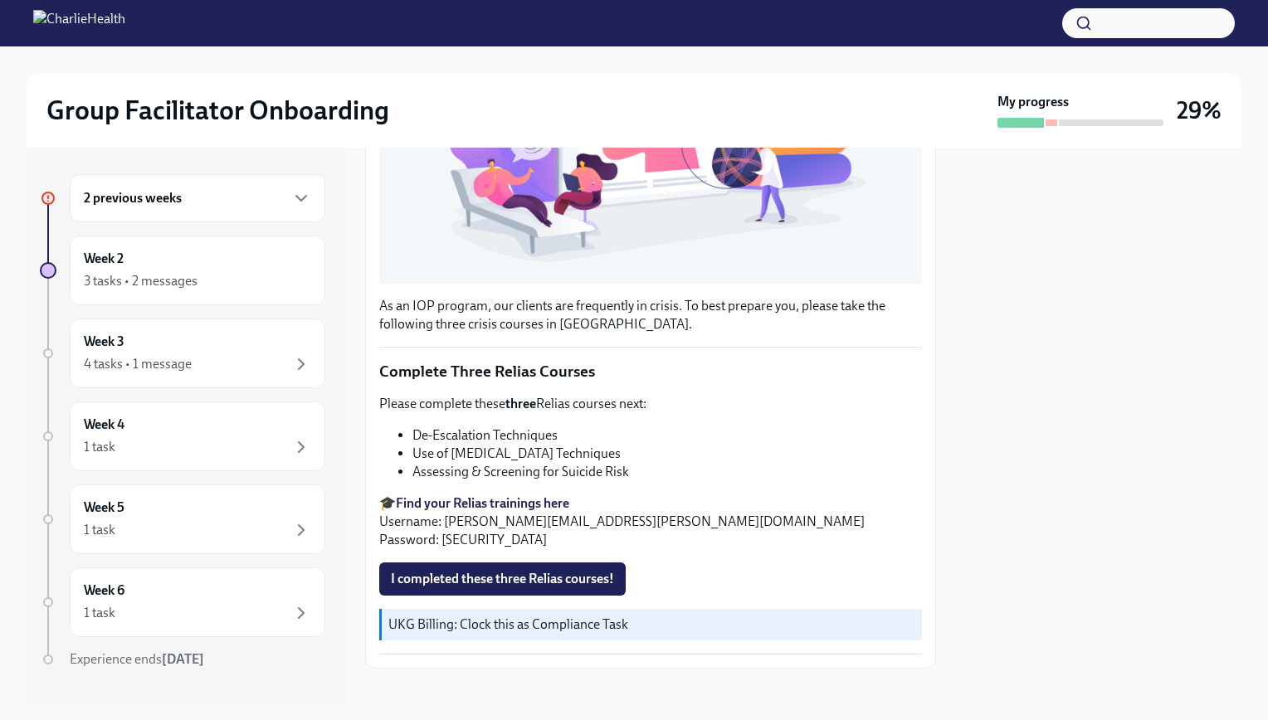
click at [436, 450] on li "Use of Crisis Intervention Techniques" at bounding box center [666, 454] width 509 height 18
drag, startPoint x: 624, startPoint y: 453, endPoint x: 413, endPoint y: 453, distance: 210.7
click at [413, 453] on li "Use of Crisis Intervention Techniques" at bounding box center [666, 454] width 509 height 18
drag, startPoint x: 413, startPoint y: 453, endPoint x: 425, endPoint y: 450, distance: 11.9
copy li "Use of Crisis Intervention Techniques"
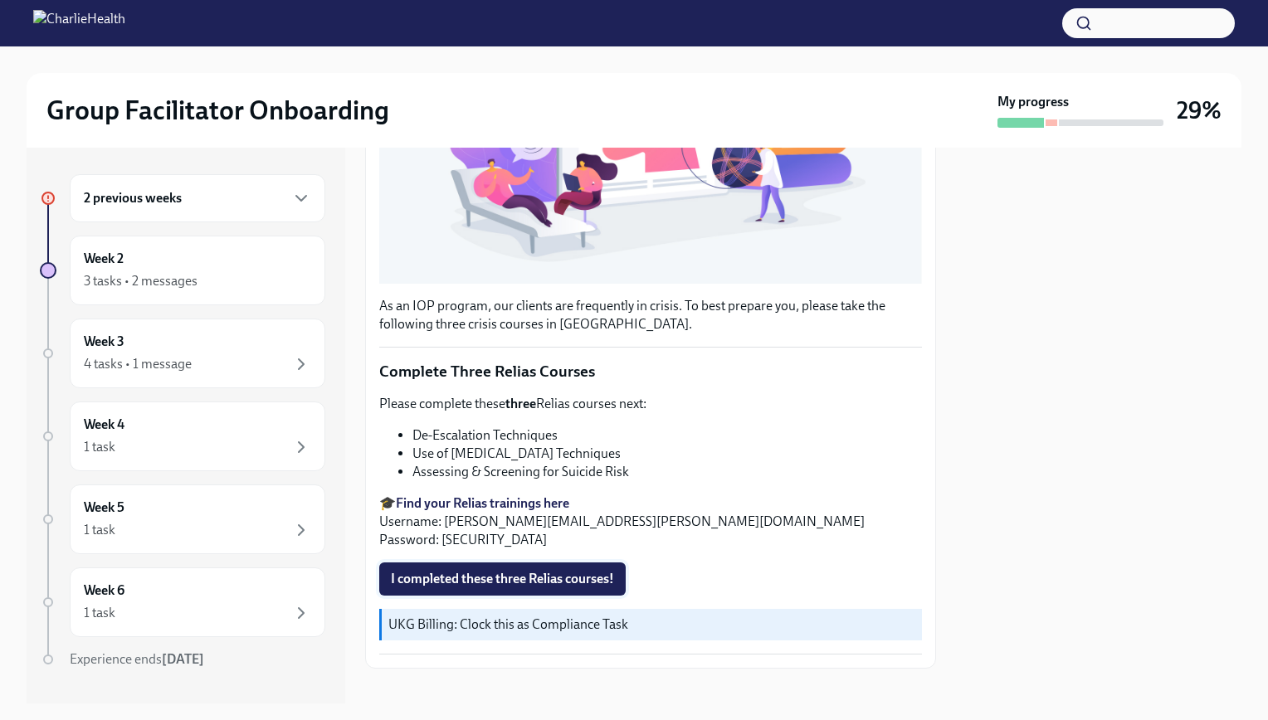
click at [582, 571] on span "I completed these three Relias courses!" at bounding box center [502, 579] width 223 height 17
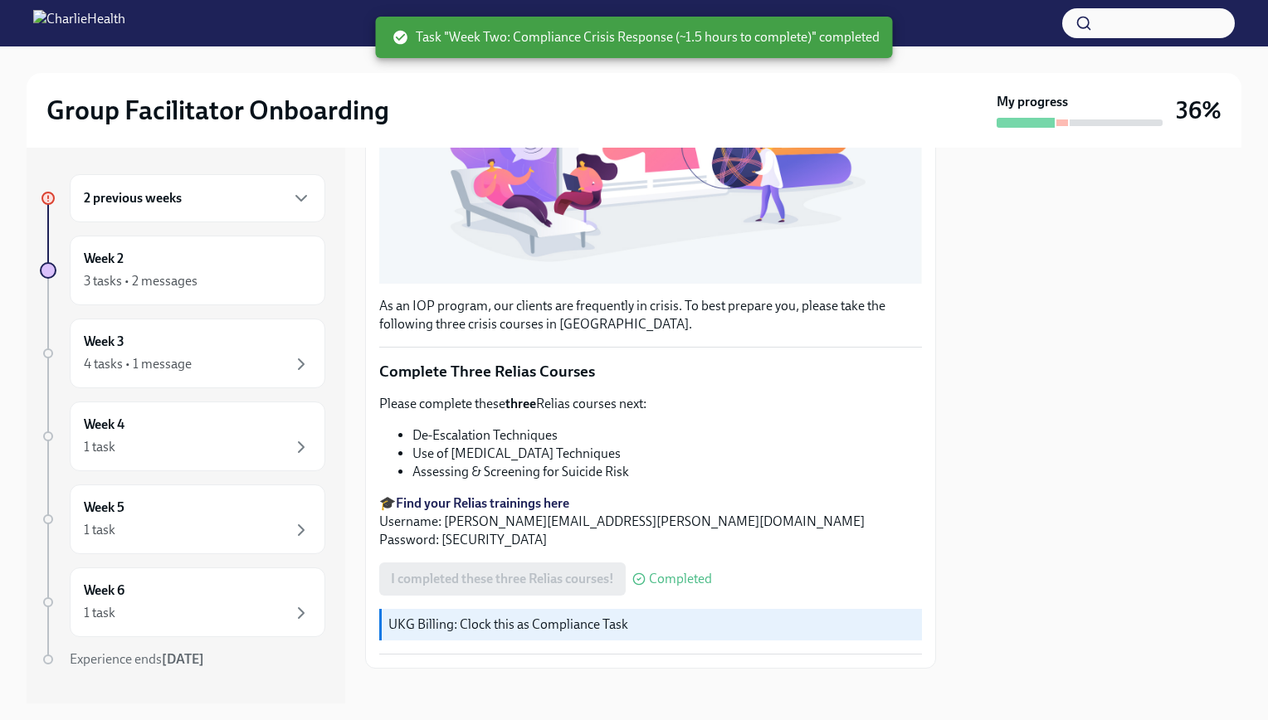
scroll to position [450, 0]
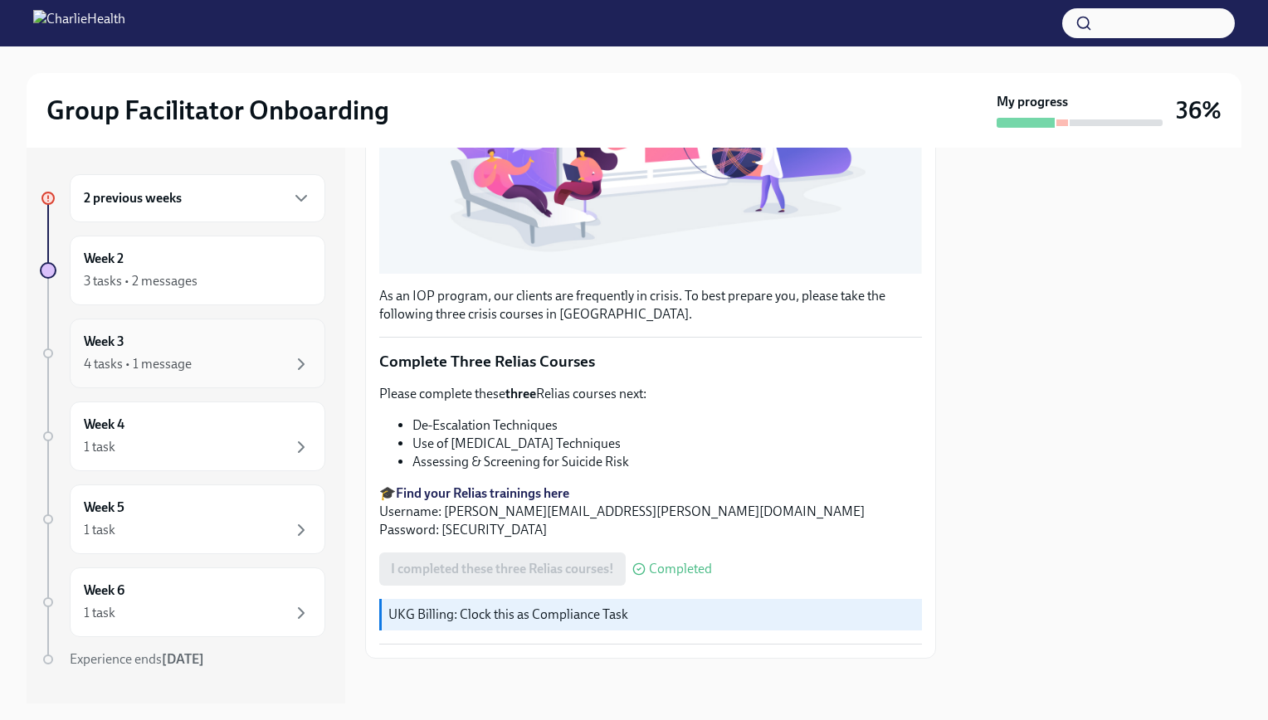
click at [236, 363] on div "4 tasks • 1 message" at bounding box center [197, 364] width 227 height 20
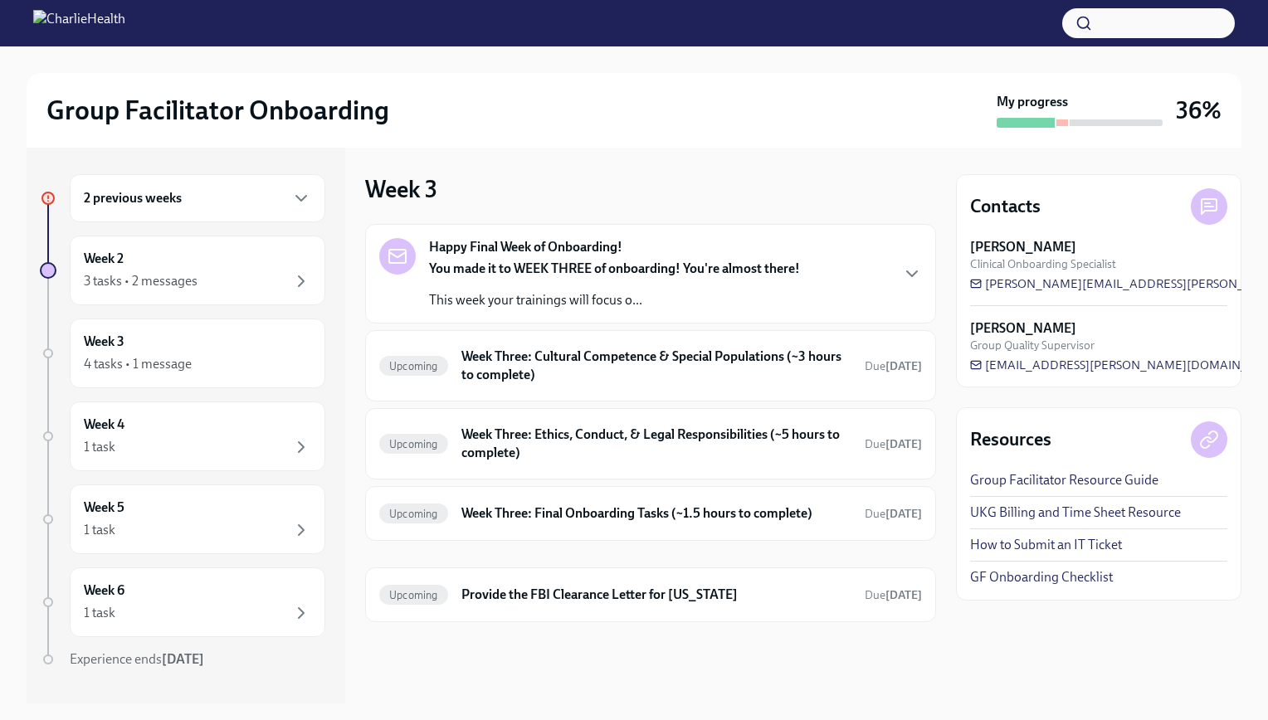
click at [804, 253] on div "Happy Final Week of Onboarding! You made it to WEEK THREE of onboarding! You're…" at bounding box center [650, 273] width 543 height 71
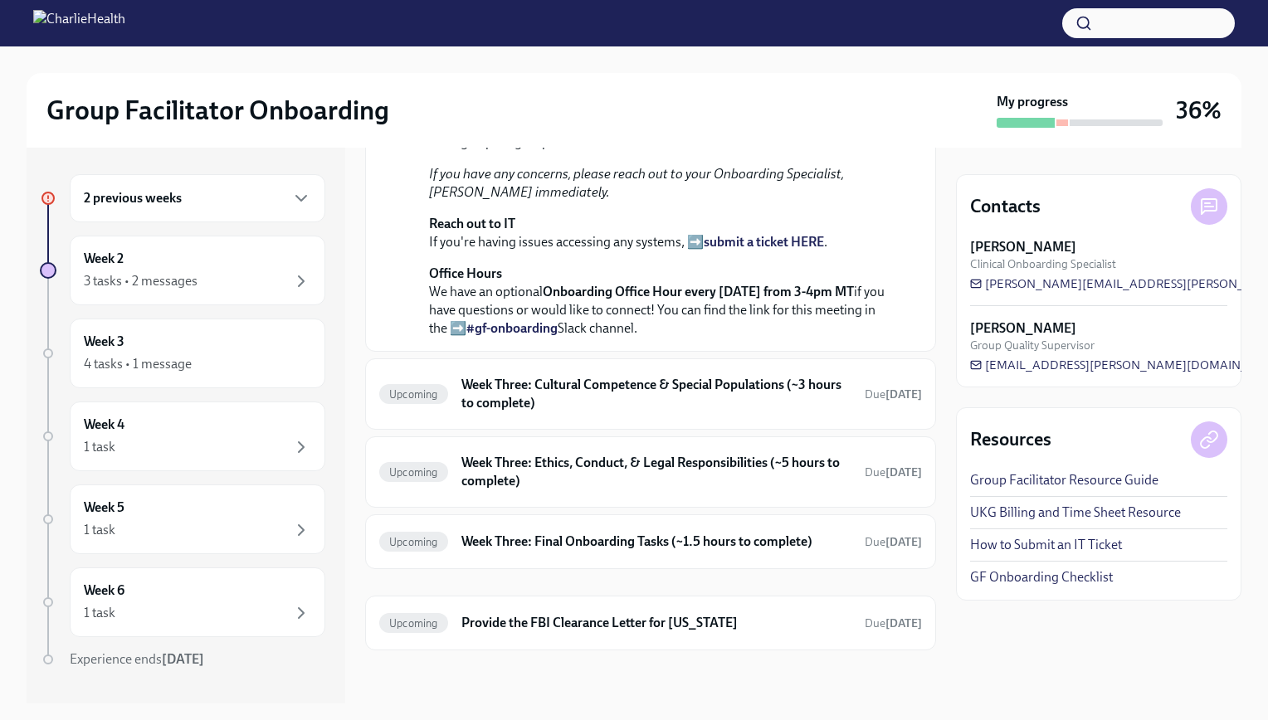
scroll to position [615, 0]
click at [731, 408] on h6 "Week Three: Cultural Competence & Special Populations (~3 hours to complete)" at bounding box center [656, 394] width 390 height 37
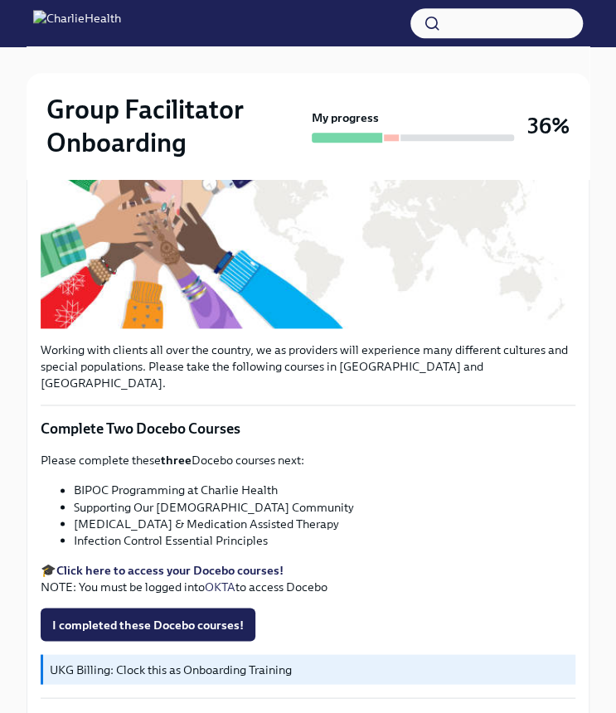
scroll to position [415, 0]
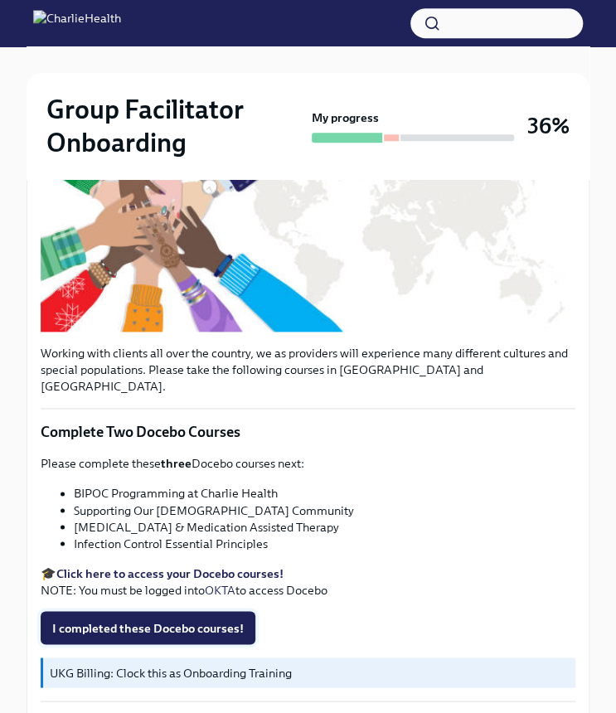
click at [121, 620] on span "I completed these Docebo courses!" at bounding box center [148, 628] width 192 height 17
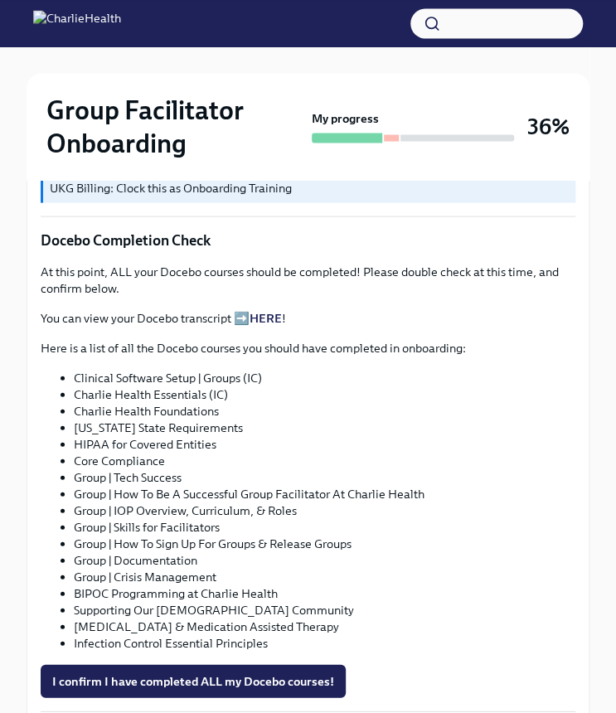
scroll to position [895, 0]
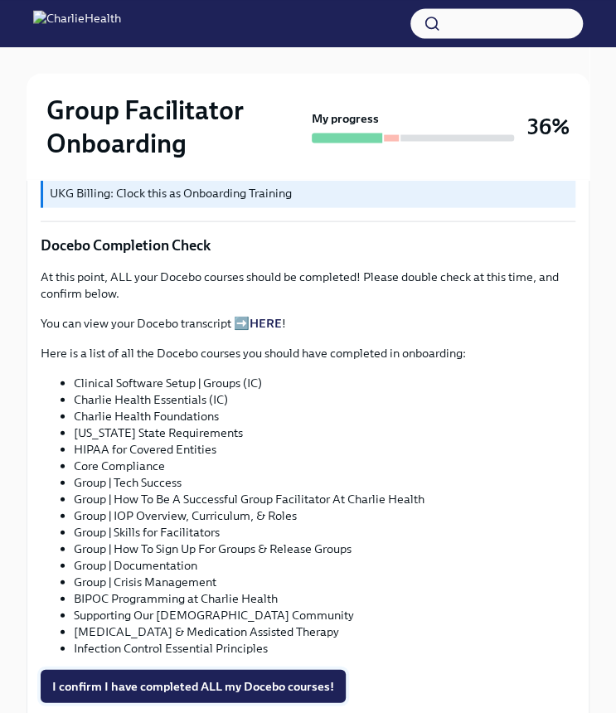
click at [138, 678] on span "I confirm I have completed ALL my Docebo courses!" at bounding box center [193, 686] width 282 height 17
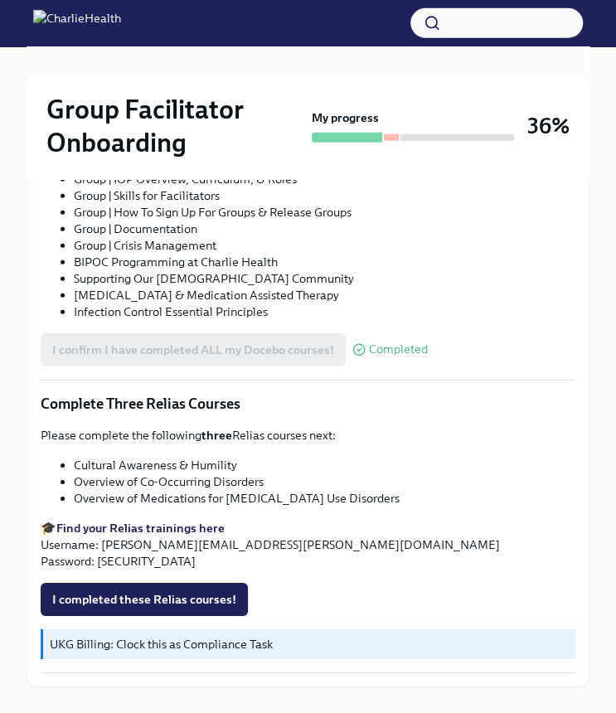
scroll to position [1243, 0]
